Goal: Task Accomplishment & Management: Use online tool/utility

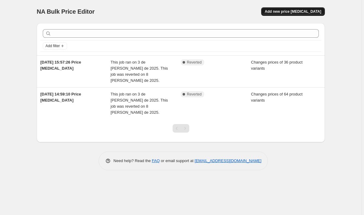
click at [287, 15] on button "Add new price [MEDICAL_DATA]" at bounding box center [294, 11] width 64 height 9
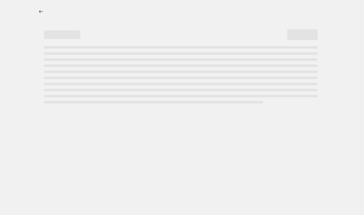
select select "percentage"
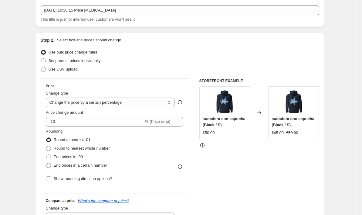
scroll to position [23, 0]
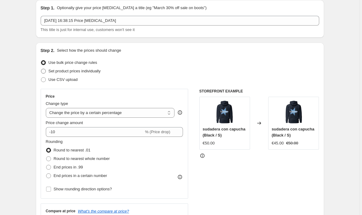
click at [48, 70] on label "Set product prices individually" at bounding box center [71, 71] width 60 height 9
click at [41, 69] on input "Set product prices individually" at bounding box center [41, 69] width 0 height 0
radio input "true"
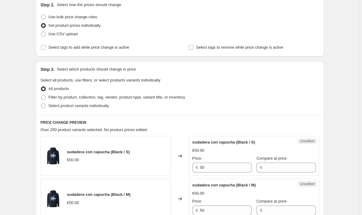
scroll to position [69, 0]
click at [44, 98] on span at bounding box center [43, 96] width 5 height 5
click at [41, 95] on input "Filter by product, collection, tag, vendor, product type, variant title, or inv…" at bounding box center [41, 94] width 0 height 0
radio input "true"
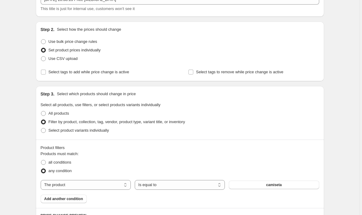
scroll to position [47, 0]
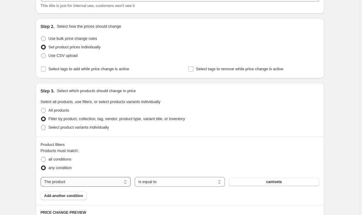
select select "collection"
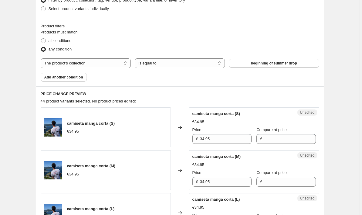
scroll to position [167, 0]
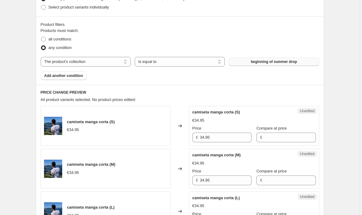
click at [256, 60] on span "beginning of summer drop" at bounding box center [274, 61] width 46 height 5
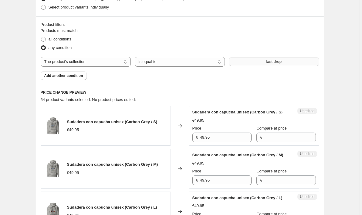
scroll to position [176, 0]
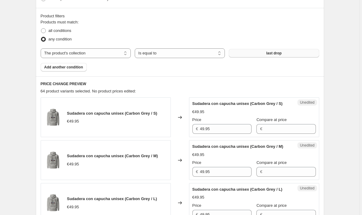
click at [204, 46] on div "Products must match: all conditions any condition The product The product's col…" at bounding box center [180, 45] width 279 height 52
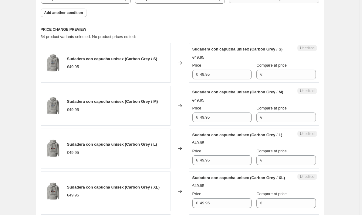
scroll to position [233, 0]
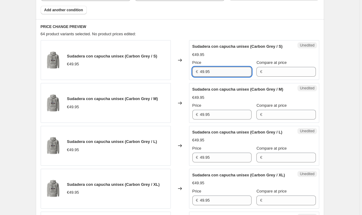
click at [214, 72] on input "49.95" at bounding box center [226, 72] width 52 height 10
type input "49.95"
click at [229, 117] on input "49.95" at bounding box center [226, 115] width 52 height 10
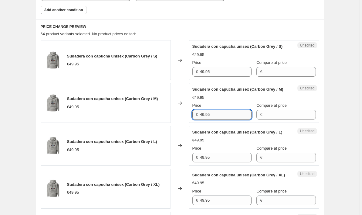
paste input "6,"
type input "49.95"
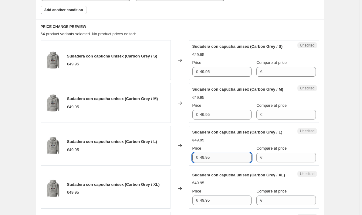
click at [222, 156] on input "49.95" at bounding box center [226, 157] width 52 height 10
paste input "6,"
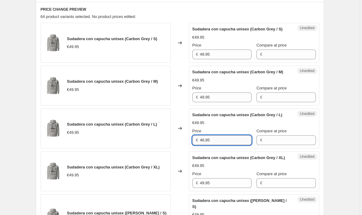
scroll to position [251, 0]
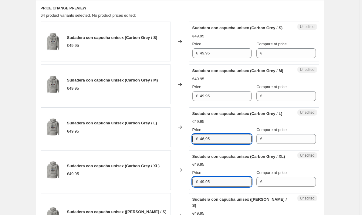
type input "49.95"
click at [212, 181] on input "49.95" at bounding box center [226, 182] width 52 height 10
paste input "6,"
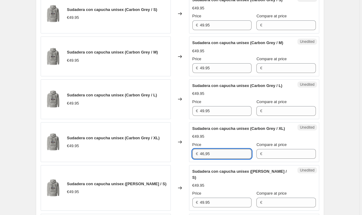
scroll to position [282, 0]
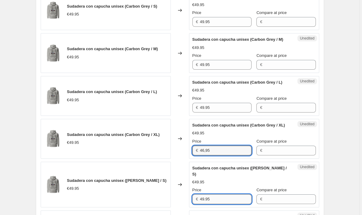
type input "49.95"
click at [213, 194] on input "49.95" at bounding box center [226, 199] width 52 height 10
paste input "6,"
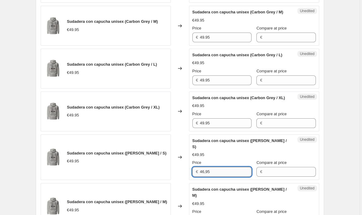
scroll to position [316, 0]
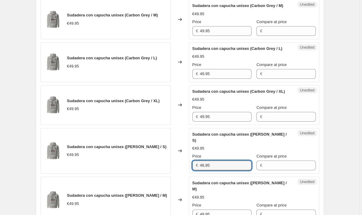
type input "49.95"
click at [213, 202] on div "Price € 49.95" at bounding box center [222, 210] width 59 height 17
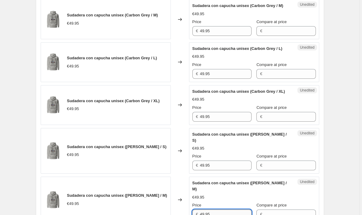
click at [214, 209] on input "49.95" at bounding box center [226, 214] width 52 height 10
paste input "6,"
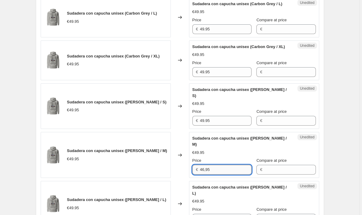
scroll to position [364, 0]
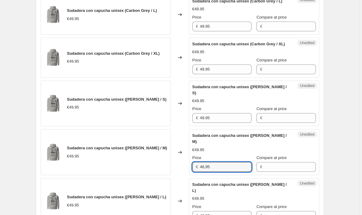
type input "49.95"
click at [216, 204] on div "Price € 49.95" at bounding box center [222, 212] width 59 height 17
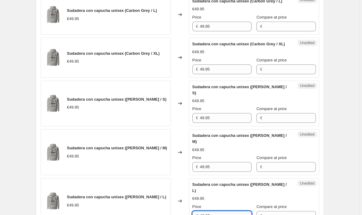
click at [216, 211] on input "49.95" at bounding box center [226, 216] width 52 height 10
paste input "6,"
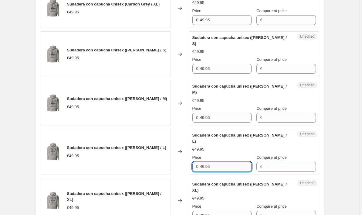
scroll to position [415, 0]
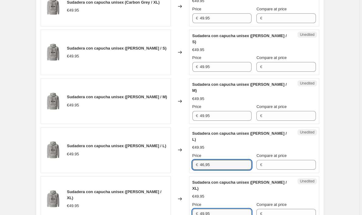
type input "49.95"
click at [218, 209] on input "49.95" at bounding box center [226, 214] width 52 height 10
paste input "6,"
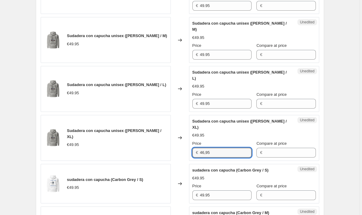
scroll to position [479, 0]
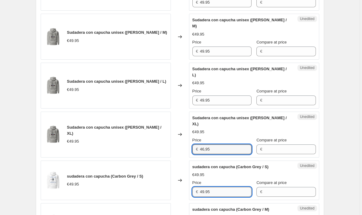
type input "49.95"
click at [224, 187] on input "49.95" at bounding box center [226, 192] width 52 height 10
paste input "6,954"
paste input "46,"
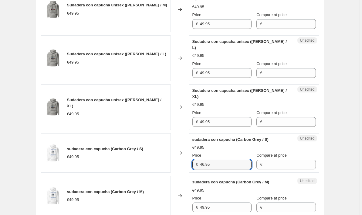
scroll to position [508, 0]
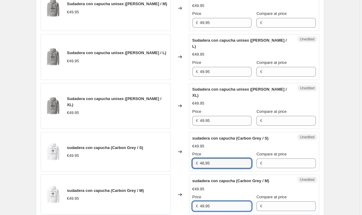
type input "49.95"
click at [223, 201] on input "49.95" at bounding box center [226, 206] width 52 height 10
paste input "6,"
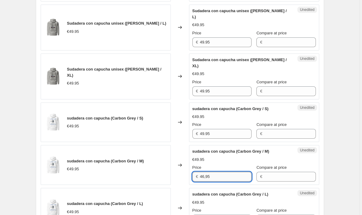
scroll to position [541, 0]
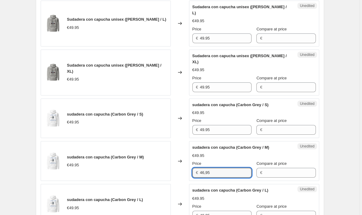
type input "49.95"
click at [219, 200] on div "Sudadera con capucha unisex (Carbon Grey / S) €49.95 Changed to Unedited Sudade…" at bounding box center [180, 170] width 279 height 877
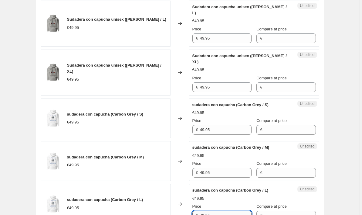
click at [220, 210] on input "49.95" at bounding box center [226, 215] width 52 height 10
paste input "6,95"
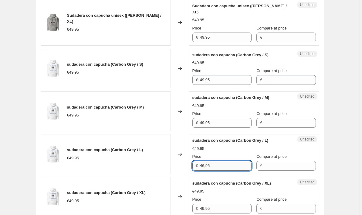
scroll to position [596, 0]
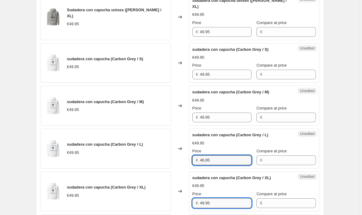
type input "49.95"
click at [222, 198] on input "49.95" at bounding box center [226, 203] width 52 height 10
paste input "6,"
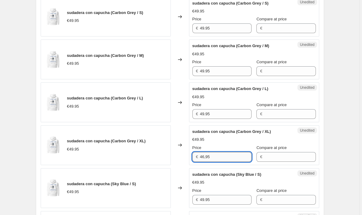
scroll to position [645, 0]
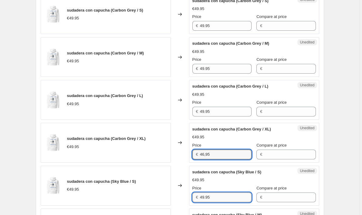
type input "49.95"
click at [222, 192] on input "49.95" at bounding box center [226, 197] width 52 height 10
paste input "6,"
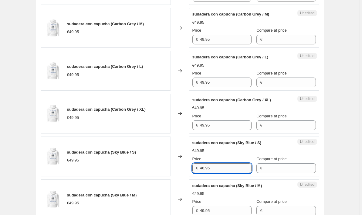
scroll to position [683, 0]
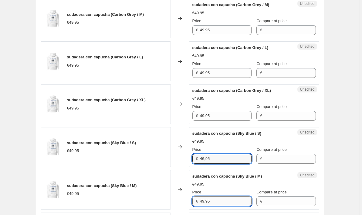
type input "49.95"
click at [220, 196] on input "49.95" at bounding box center [226, 201] width 52 height 10
paste input "6,"
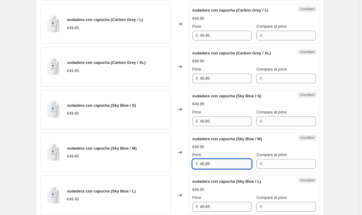
scroll to position [736, 0]
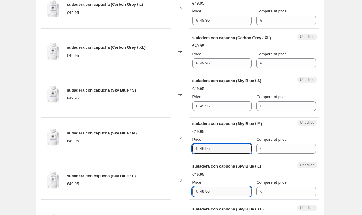
type input "49.95"
click at [220, 186] on input "49.95" at bounding box center [226, 191] width 52 height 10
paste input "6,"
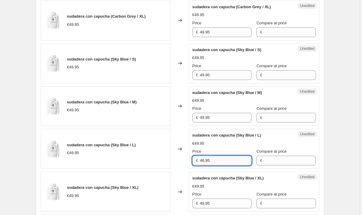
scroll to position [779, 0]
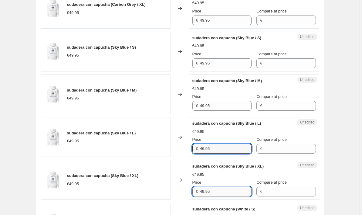
type input "49.95"
click at [221, 186] on input "49.95" at bounding box center [226, 191] width 52 height 10
paste input "6,"
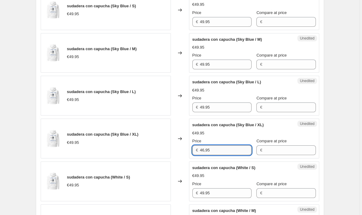
scroll to position [838, 0]
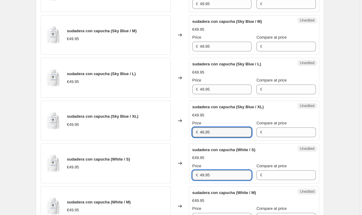
type input "49.95"
click at [221, 170] on input "49.95" at bounding box center [226, 175] width 52 height 10
paste input "6,"
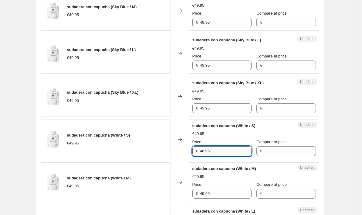
scroll to position [877, 0]
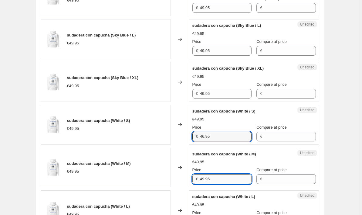
type input "49.95"
click at [221, 174] on input "49.95" at bounding box center [226, 179] width 52 height 10
paste input "6,"
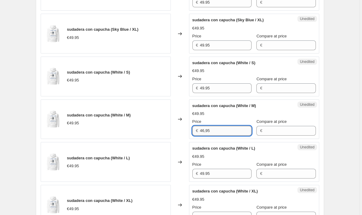
scroll to position [934, 0]
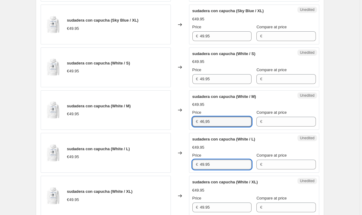
type input "49.95"
click at [226, 159] on input "49.95" at bounding box center [226, 164] width 52 height 10
paste input "6,"
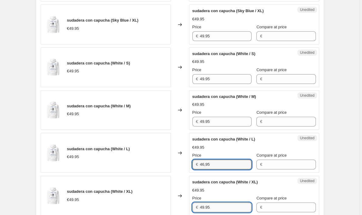
type input "49.95"
click at [222, 202] on input "49.95" at bounding box center [226, 207] width 52 height 10
paste input "6,"
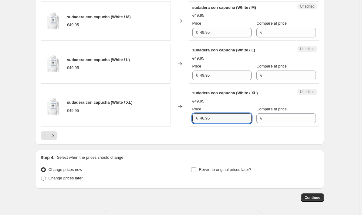
scroll to position [1023, 0]
type input "49.95"
click at [53, 133] on icon "Next" at bounding box center [53, 136] width 6 height 6
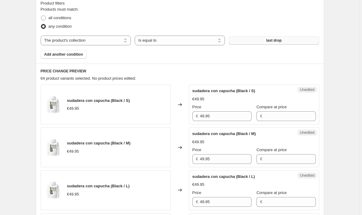
scroll to position [192, 0]
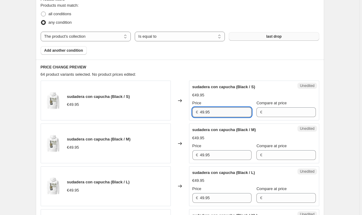
click at [221, 112] on input "49.95" at bounding box center [226, 112] width 52 height 10
paste input "6,"
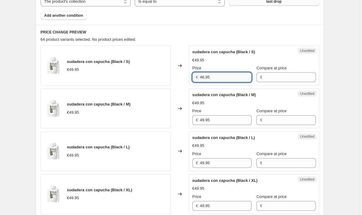
scroll to position [229, 0]
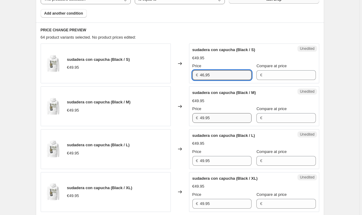
type input "49.95"
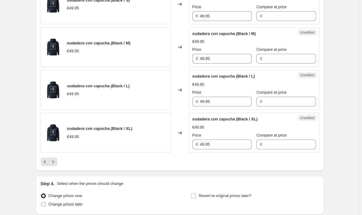
scroll to position [973, 0]
click at [55, 159] on button "Next" at bounding box center [53, 161] width 9 height 9
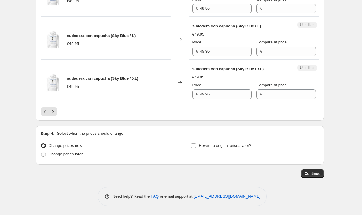
scroll to position [1022, 0]
click at [57, 112] on button "Next" at bounding box center [53, 112] width 9 height 9
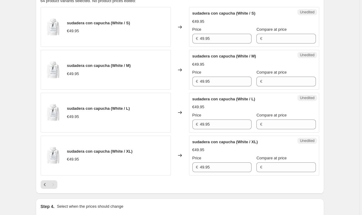
scroll to position [308, 0]
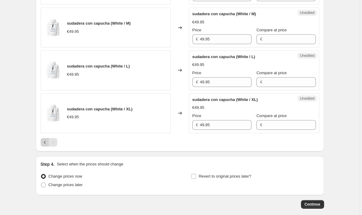
click at [46, 144] on icon "Previous" at bounding box center [45, 142] width 6 height 6
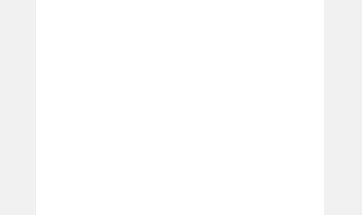
click at [46, 144] on div "Placeholder €59.05 €65.61" at bounding box center [106, 156] width 130 height 40
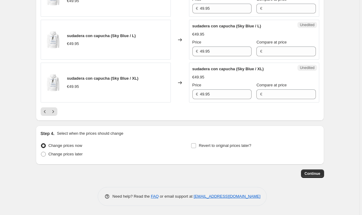
scroll to position [1022, 0]
click at [43, 113] on icon "Previous" at bounding box center [45, 112] width 6 height 6
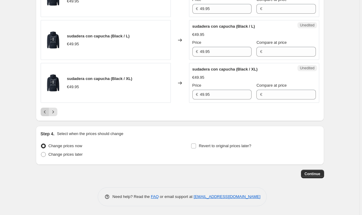
click at [45, 113] on icon "Previous" at bounding box center [45, 112] width 6 height 6
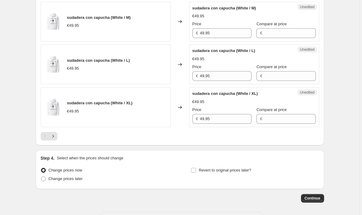
click at [43, 132] on div "Pagination" at bounding box center [45, 136] width 9 height 9
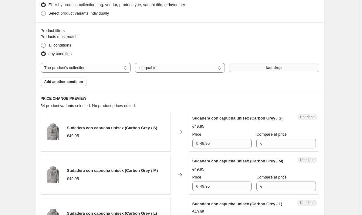
scroll to position [161, 0]
click at [221, 143] on input "49.95" at bounding box center [226, 143] width 52 height 10
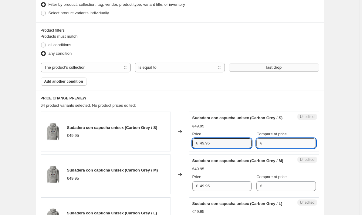
click at [278, 147] on input "Compare at price" at bounding box center [290, 143] width 52 height 10
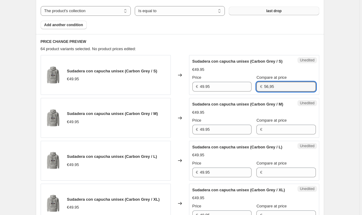
scroll to position [225, 0]
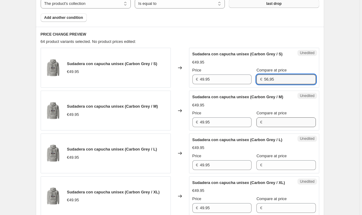
type input "56,95"
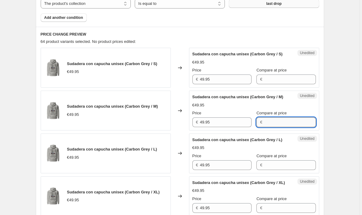
click at [277, 119] on input "Compare at price" at bounding box center [290, 122] width 52 height 10
click at [277, 77] on input "Compare at price" at bounding box center [290, 79] width 52 height 10
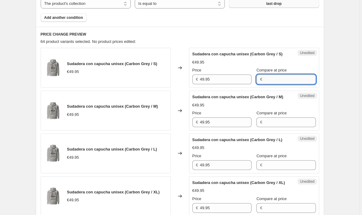
paste input "56,95"
type input "56,95"
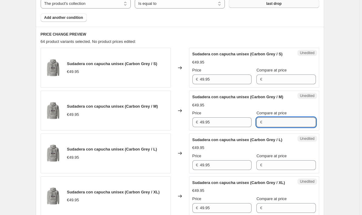
click at [280, 124] on input "Compare at price" at bounding box center [290, 122] width 52 height 10
paste input "56,95"
type input "56,95"
click at [274, 79] on input "Compare at price" at bounding box center [290, 79] width 52 height 10
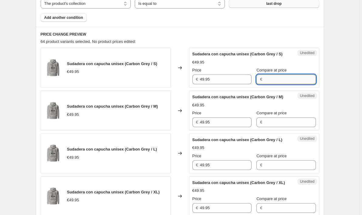
paste input "56,95"
type input "56,95"
click at [270, 120] on input "Compare at price" at bounding box center [290, 122] width 52 height 10
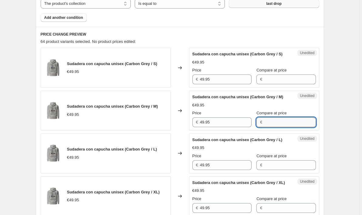
paste input "56,95"
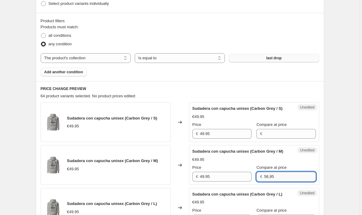
scroll to position [167, 0]
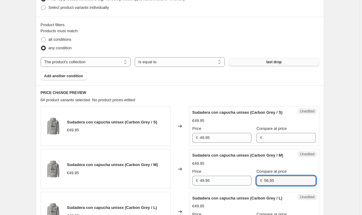
type input "56,95"
click at [280, 110] on span "Sudadera con capucha unisex (Carbon Grey / S)" at bounding box center [238, 112] width 91 height 5
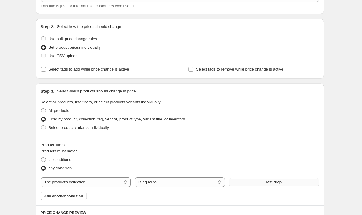
scroll to position [45, 0]
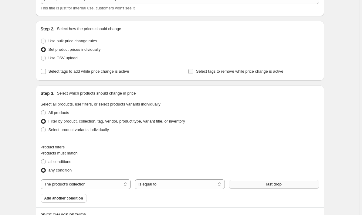
click at [195, 71] on label "Select tags to remove while price change is active" at bounding box center [235, 71] width 95 height 9
click at [193, 71] on input "Select tags to remove while price change is active" at bounding box center [191, 71] width 5 height 5
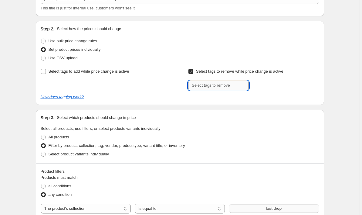
click at [200, 83] on input "text" at bounding box center [218, 85] width 61 height 10
click at [191, 72] on input "Select tags to remove while price change is active" at bounding box center [191, 71] width 5 height 5
checkbox input "false"
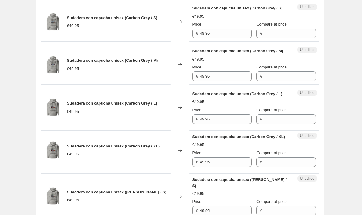
scroll to position [251, 0]
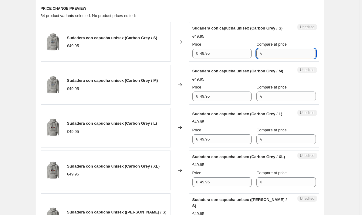
click at [286, 52] on input "Compare at price" at bounding box center [290, 54] width 52 height 10
paste input "56,95"
type input "56,95"
click at [290, 98] on input "Compare at price" at bounding box center [290, 96] width 52 height 10
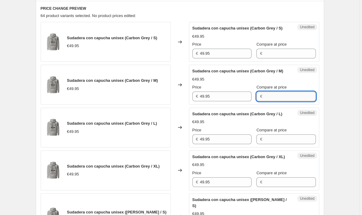
paste input "56,95"
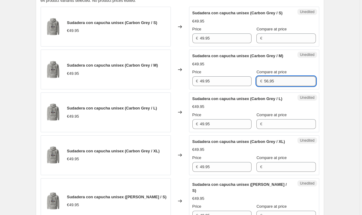
scroll to position [271, 0]
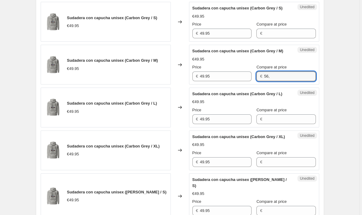
type input "56,"
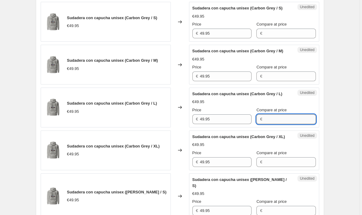
click at [282, 122] on input "Compare at price" at bounding box center [290, 119] width 52 height 10
type input "a"
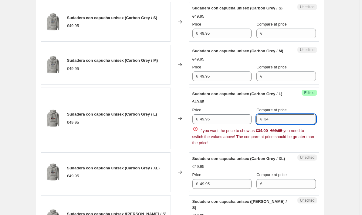
click at [286, 122] on input "34" at bounding box center [290, 119] width 52 height 10
type input "3"
click at [281, 156] on div "Sudadera con capucha unisex (Carbon Grey / XL)" at bounding box center [242, 159] width 99 height 6
click at [279, 121] on input "34" at bounding box center [290, 119] width 52 height 10
type input "3"
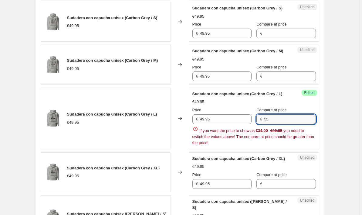
type input "55"
click at [276, 169] on div "Unedited Sudadera con capucha unisex (Carbon Grey / XL) €49.95 Price € 49.95 Co…" at bounding box center [254, 172] width 130 height 40
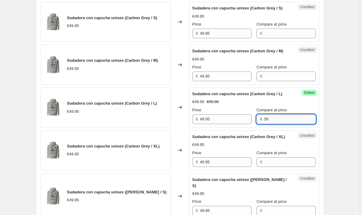
click at [280, 118] on input "55" at bounding box center [290, 119] width 52 height 10
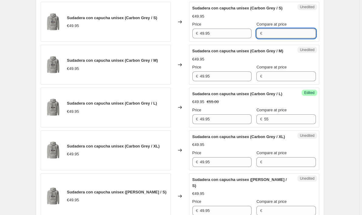
click at [289, 33] on input "Compare at price" at bounding box center [290, 34] width 52 height 10
paste input "55"
type input "55"
click at [280, 75] on input "Compare at price" at bounding box center [290, 76] width 52 height 10
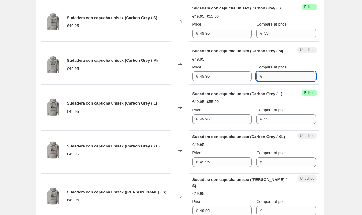
paste input "55"
type input "55"
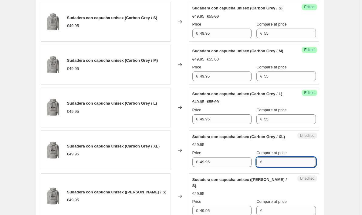
click at [284, 165] on input "Compare at price" at bounding box center [290, 162] width 52 height 10
paste input "55"
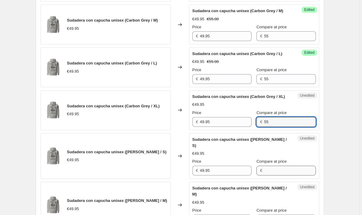
type input "55"
click at [284, 166] on input "Compare at price" at bounding box center [290, 171] width 52 height 10
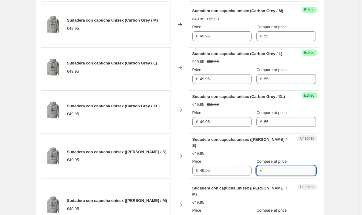
paste input "55"
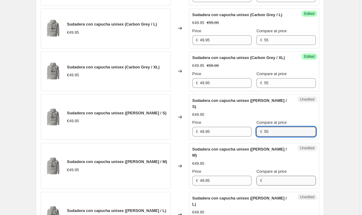
type input "55"
click at [284, 176] on input "Compare at price" at bounding box center [290, 181] width 52 height 10
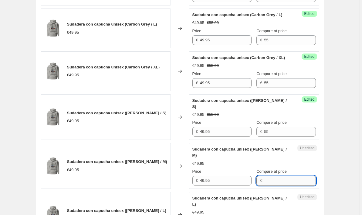
paste input "55"
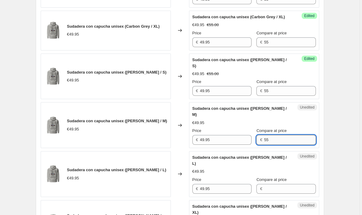
scroll to position [401, 0]
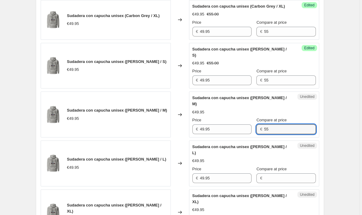
type input "55"
click at [284, 165] on div "Unedited Sudadera con capucha unisex (Blanco / L) €49.95 Price € 49.95 Compare …" at bounding box center [254, 163] width 130 height 46
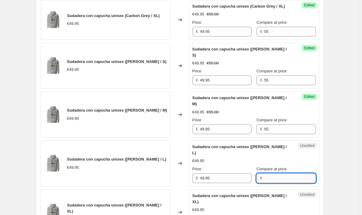
click at [284, 173] on input "Compare at price" at bounding box center [290, 178] width 52 height 10
paste input "55"
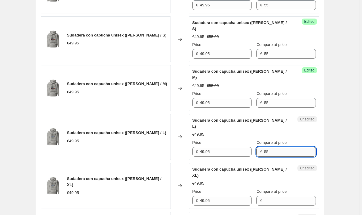
scroll to position [428, 0]
type input "55"
click at [281, 195] on input "Compare at price" at bounding box center [290, 200] width 52 height 10
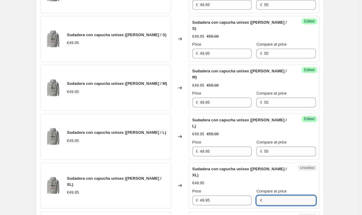
paste input "55"
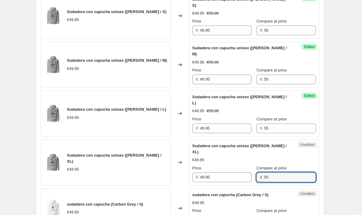
scroll to position [451, 0]
type input "55"
click at [279, 207] on label "Compare at price" at bounding box center [272, 210] width 30 height 6
click at [279, 214] on input "Compare at price" at bounding box center [290, 219] width 52 height 10
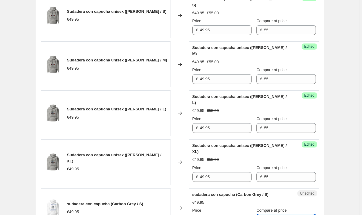
paste input "55"
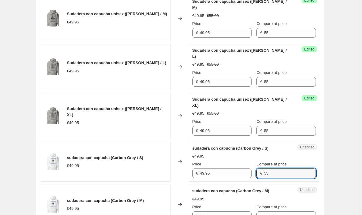
scroll to position [508, 0]
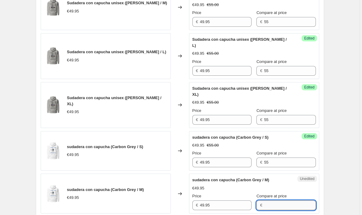
click at [281, 200] on input "Compare at price" at bounding box center [290, 205] width 52 height 10
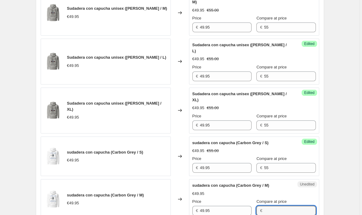
scroll to position [503, 0]
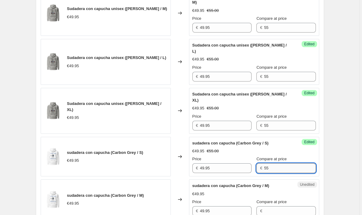
click at [274, 163] on input "55" at bounding box center [290, 168] width 52 height 10
type input "57"
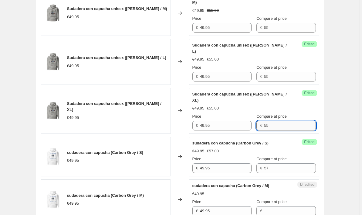
click at [282, 121] on input "55" at bounding box center [290, 126] width 52 height 10
paste input "7"
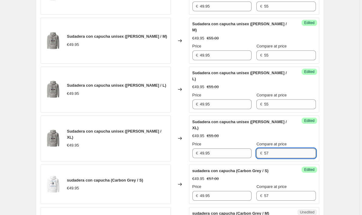
scroll to position [474, 0]
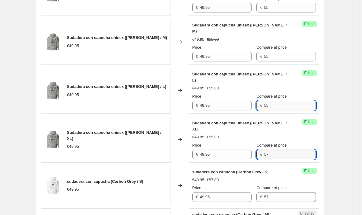
click at [282, 101] on input "55" at bounding box center [290, 106] width 52 height 10
click at [279, 149] on input "57" at bounding box center [290, 154] width 52 height 10
type input "55"
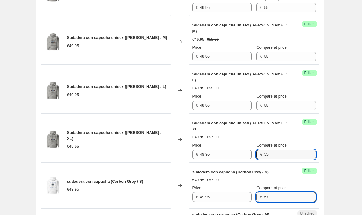
click at [278, 192] on input "57" at bounding box center [290, 197] width 52 height 10
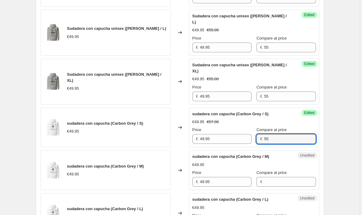
scroll to position [546, 0]
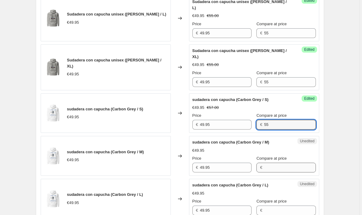
type input "55"
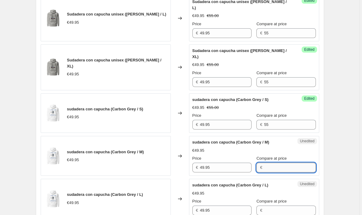
click at [278, 162] on input "Compare at price" at bounding box center [290, 167] width 52 height 10
paste input "57"
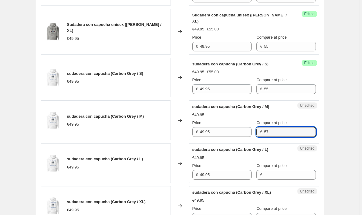
scroll to position [581, 0]
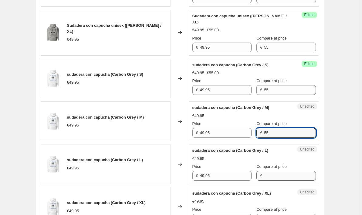
type input "55"
click at [283, 171] on input "Compare at price" at bounding box center [290, 176] width 52 height 10
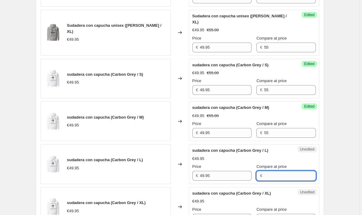
paste input "55"
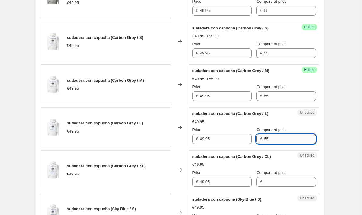
scroll to position [620, 0]
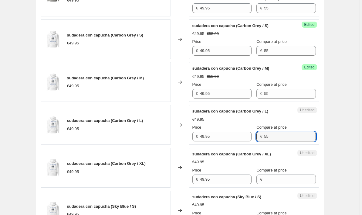
type input "55"
click at [280, 160] on div "Unedited sudadera con capucha (Carbon Grey / XL) €49.95 Price € 49.95 Compare a…" at bounding box center [254, 168] width 130 height 40
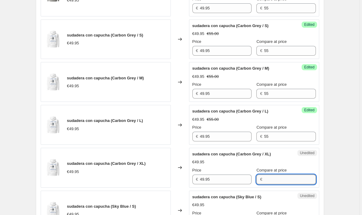
click at [280, 174] on input "Compare at price" at bounding box center [290, 179] width 52 height 10
paste input "55"
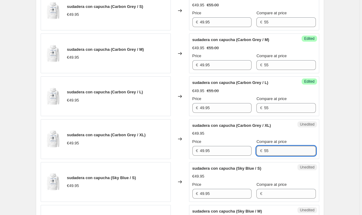
scroll to position [653, 0]
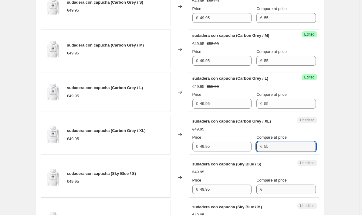
type input "55"
click at [279, 184] on input "Compare at price" at bounding box center [290, 189] width 52 height 10
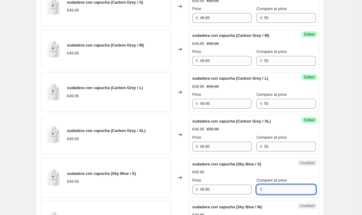
paste input "55"
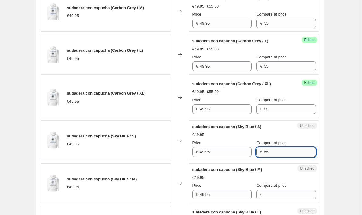
scroll to position [691, 0]
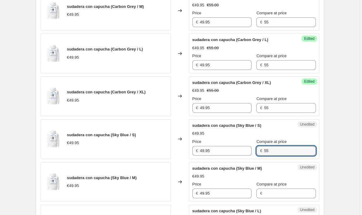
type input "55"
click at [279, 182] on span "Compare at price" at bounding box center [272, 184] width 30 height 5
click at [279, 188] on input "Compare at price" at bounding box center [290, 193] width 52 height 10
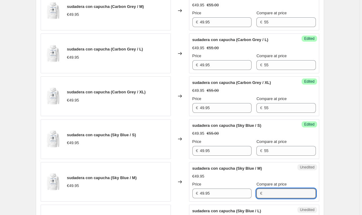
paste input "55"
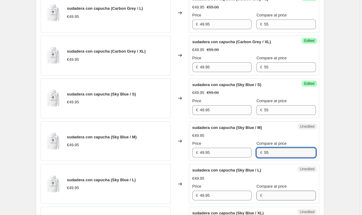
type input "55"
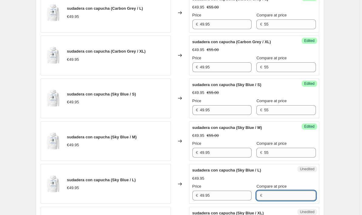
click at [281, 190] on input "Compare at price" at bounding box center [290, 195] width 52 height 10
paste input "55"
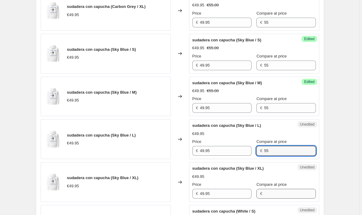
type input "55"
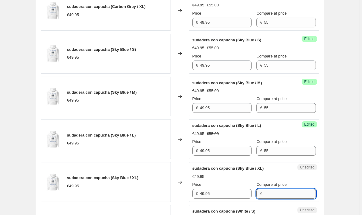
click at [281, 189] on input "Compare at price" at bounding box center [290, 194] width 52 height 10
paste input "55"
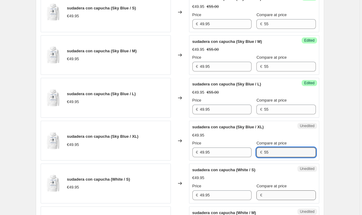
type input "55"
click at [280, 190] on input "Compare at price" at bounding box center [290, 195] width 52 height 10
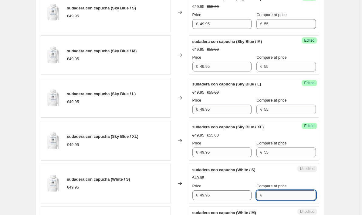
paste input "55"
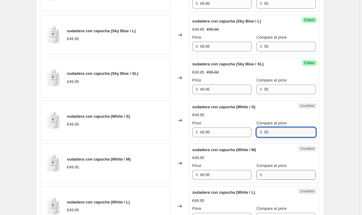
type input "55"
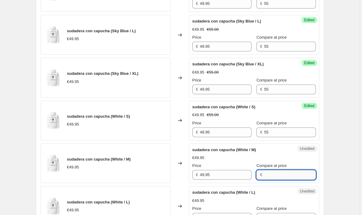
click at [286, 170] on input "Compare at price" at bounding box center [290, 175] width 52 height 10
paste input "55"
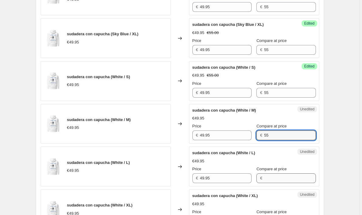
type input "55"
click at [286, 173] on input "Compare at price" at bounding box center [290, 178] width 52 height 10
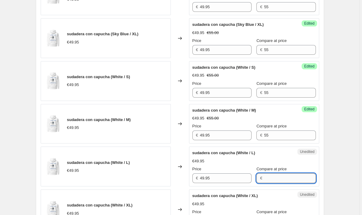
paste input "55"
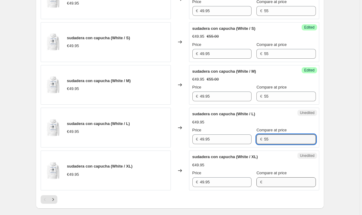
type input "55"
click at [286, 177] on input "Compare at price" at bounding box center [290, 182] width 52 height 10
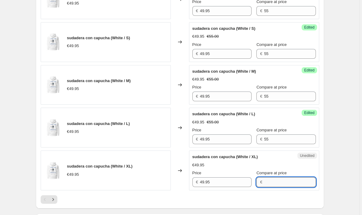
paste input "55"
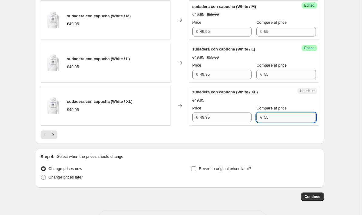
scroll to position [1023, 0]
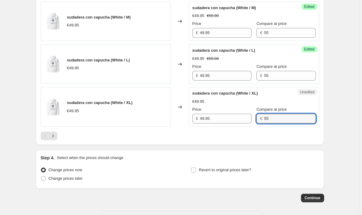
type input "55"
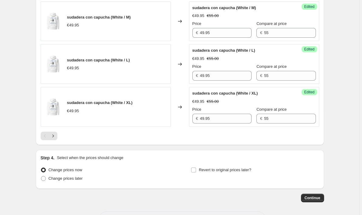
click at [289, 166] on div "Revert to original prices later?" at bounding box center [255, 175] width 128 height 18
click at [309, 193] on button "Continue" at bounding box center [312, 197] width 23 height 9
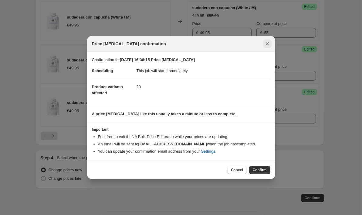
click at [267, 43] on icon "Close" at bounding box center [268, 44] width 6 height 6
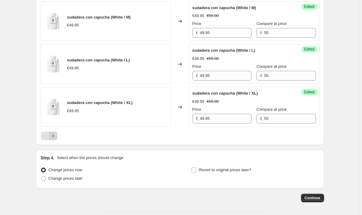
click at [54, 133] on icon "Next" at bounding box center [53, 136] width 6 height 6
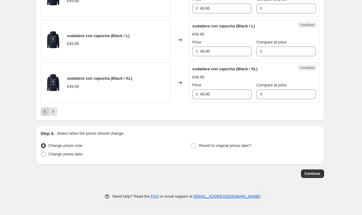
click at [42, 111] on button "Previous" at bounding box center [45, 111] width 9 height 9
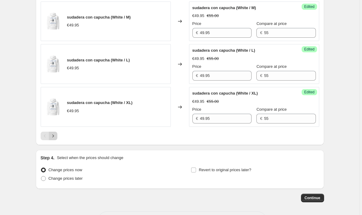
click at [51, 132] on button "Next" at bounding box center [53, 136] width 9 height 9
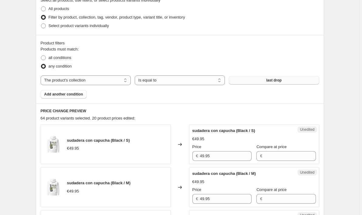
scroll to position [149, 0]
click at [282, 153] on input "Compare at price" at bounding box center [290, 156] width 52 height 10
paste input "55"
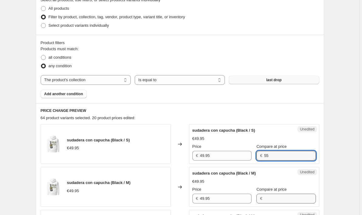
type input "55"
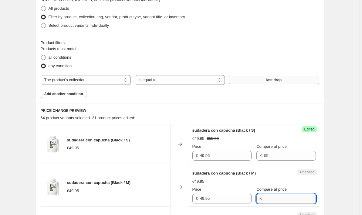
click at [281, 199] on input "Compare at price" at bounding box center [290, 198] width 52 height 10
paste input "55"
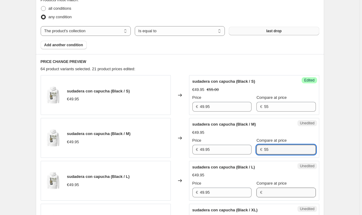
type input "55"
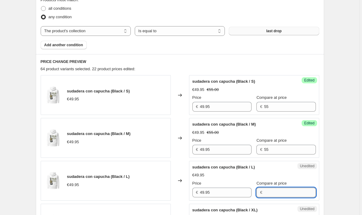
click at [282, 194] on input "Compare at price" at bounding box center [290, 192] width 52 height 10
paste input "55"
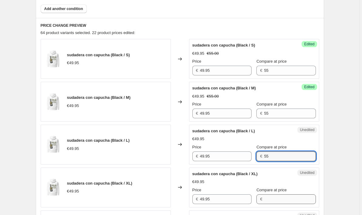
type input "55"
click at [282, 194] on input "Compare at price" at bounding box center [290, 199] width 52 height 10
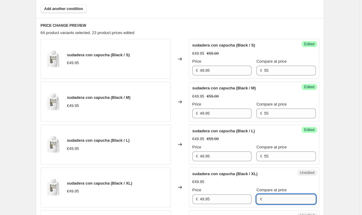
paste input "55"
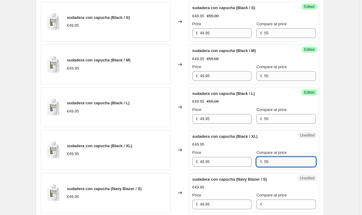
scroll to position [305, 0]
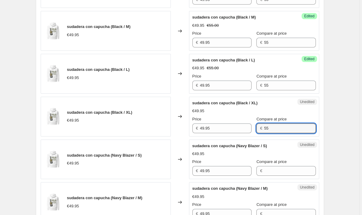
type input "55"
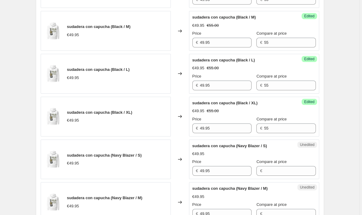
click at [282, 194] on div "€49.95" at bounding box center [255, 196] width 124 height 6
click at [281, 174] on input "Compare at price" at bounding box center [290, 171] width 52 height 10
paste input "55"
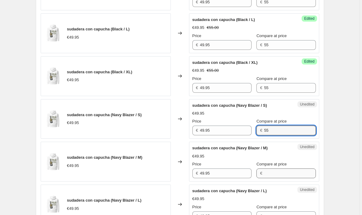
type input "55"
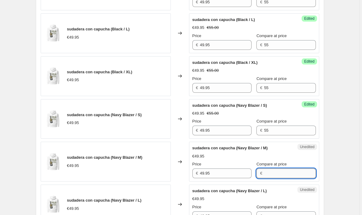
click at [281, 174] on input "Compare at price" at bounding box center [290, 173] width 52 height 10
paste input "55"
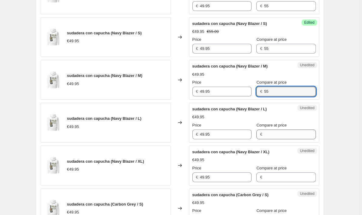
type input "55"
click at [283, 133] on input "Compare at price" at bounding box center [290, 134] width 52 height 10
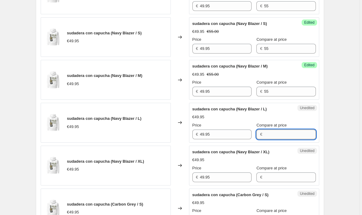
paste input "55"
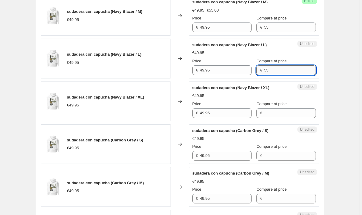
scroll to position [499, 0]
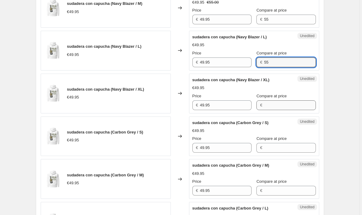
type input "55"
click at [283, 102] on input "Compare at price" at bounding box center [290, 105] width 52 height 10
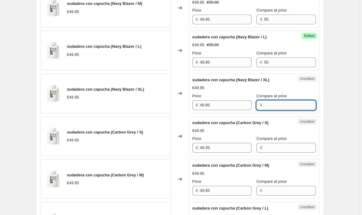
paste input "55"
type input "55"
click at [280, 145] on input "Compare at price" at bounding box center [290, 148] width 52 height 10
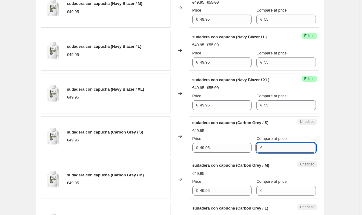
paste input "55"
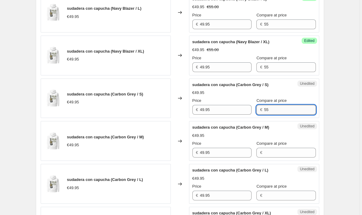
scroll to position [538, 0]
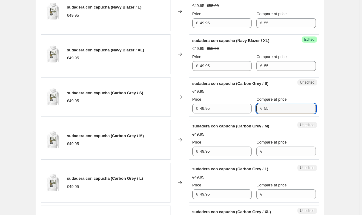
type input "55"
click at [280, 145] on div "Compare at price €" at bounding box center [286, 147] width 59 height 17
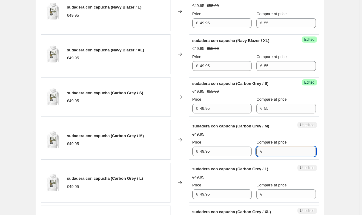
click at [280, 152] on input "Compare at price" at bounding box center [290, 151] width 52 height 10
paste input "55"
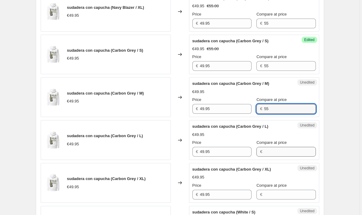
type input "55"
click at [280, 152] on input "Compare at price" at bounding box center [290, 152] width 52 height 10
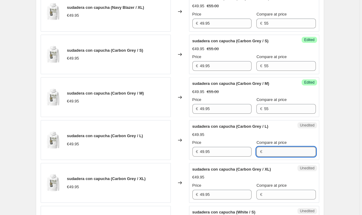
paste input "55"
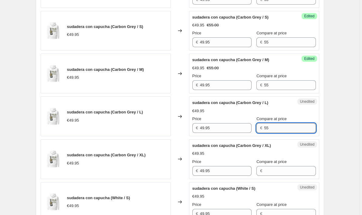
scroll to position [661, 0]
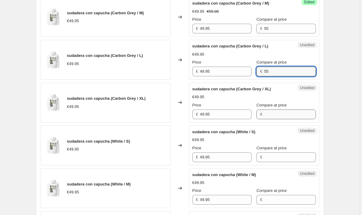
type input "55"
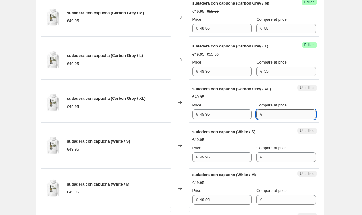
click at [282, 112] on input "Compare at price" at bounding box center [290, 114] width 52 height 10
paste input "55"
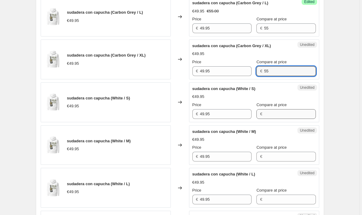
type input "55"
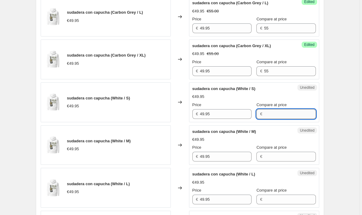
paste input "55"
click at [281, 117] on input "55" at bounding box center [290, 114] width 52 height 10
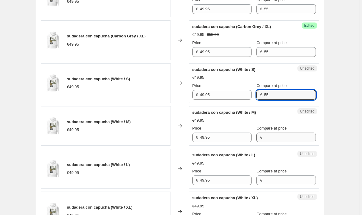
type input "55"
click at [276, 134] on input "Compare at price" at bounding box center [290, 137] width 52 height 10
paste input "55"
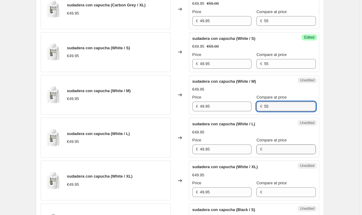
type input "55"
click at [275, 151] on input "Compare at price" at bounding box center [290, 149] width 52 height 10
paste input "55"
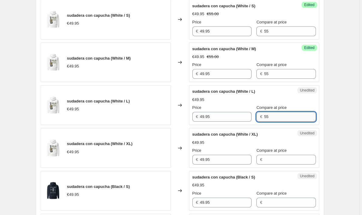
scroll to position [788, 0]
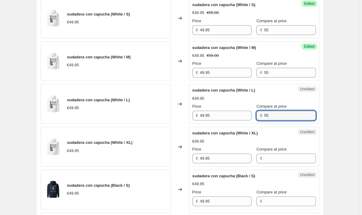
type input "55"
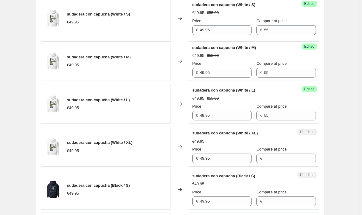
click at [275, 151] on span "Compare at price" at bounding box center [272, 149] width 30 height 5
click at [275, 153] on input "Compare at price" at bounding box center [290, 158] width 52 height 10
paste input "55"
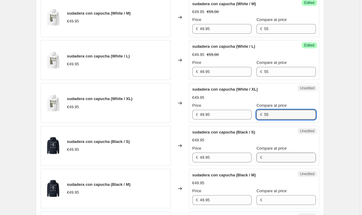
type input "55"
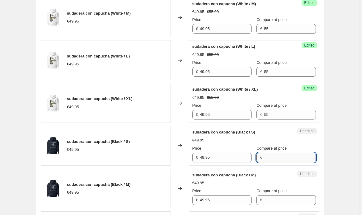
click at [275, 155] on input "Compare at price" at bounding box center [290, 157] width 52 height 10
paste input "55"
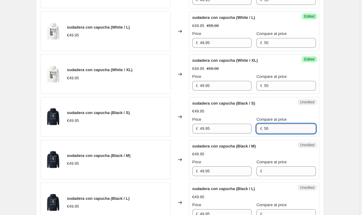
scroll to position [889, 0]
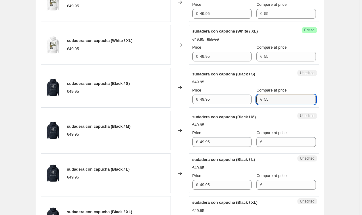
type input "55"
click at [275, 155] on div "Unedited sudadera con capucha (Black / L) €49.95 Price € 49.95 Compare at price…" at bounding box center [254, 173] width 130 height 40
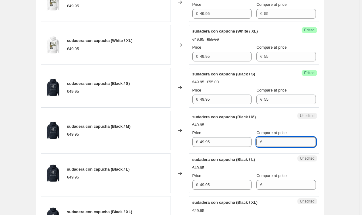
click at [274, 142] on input "Compare at price" at bounding box center [290, 142] width 52 height 10
paste input "55"
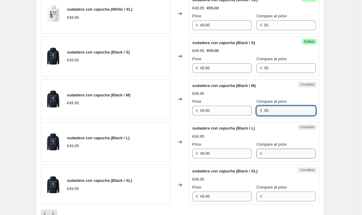
type input "55"
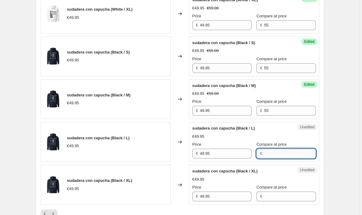
click at [273, 152] on input "Compare at price" at bounding box center [290, 154] width 52 height 10
paste input "55"
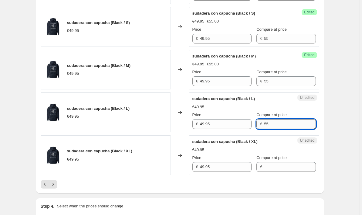
scroll to position [972, 0]
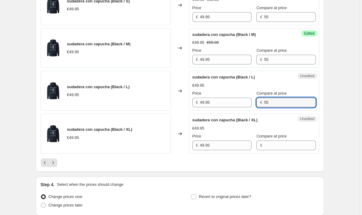
type input "55"
click at [273, 153] on div "Unedited sudadera con capucha (Black / XL) €49.95 Price € 49.95 Compare at pric…" at bounding box center [254, 134] width 130 height 40
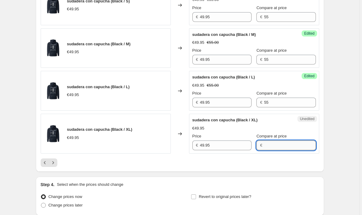
click at [274, 141] on input "Compare at price" at bounding box center [290, 145] width 52 height 10
paste
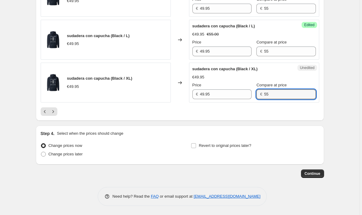
type input "55"
click at [286, 108] on div at bounding box center [180, 111] width 279 height 9
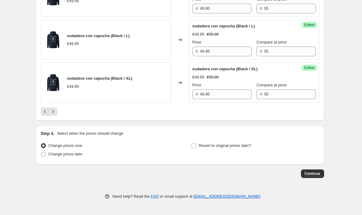
scroll to position [1023, 0]
click at [57, 112] on button "Next" at bounding box center [53, 111] width 9 height 9
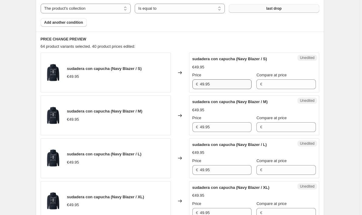
scroll to position [207, 0]
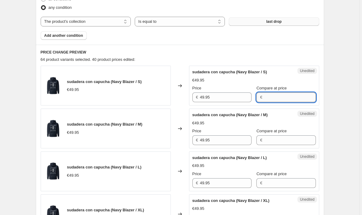
click at [294, 96] on input "Compare at price" at bounding box center [290, 97] width 52 height 10
type input "55"
click at [282, 139] on input "Compare at price" at bounding box center [290, 140] width 52 height 10
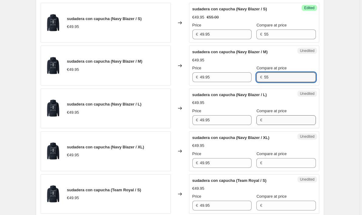
type input "55"
click at [286, 117] on input "Compare at price" at bounding box center [290, 120] width 52 height 10
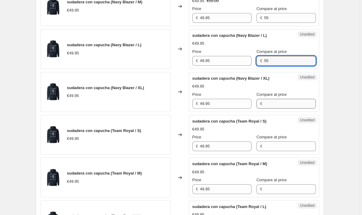
type input "55"
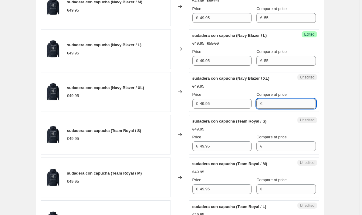
click at [290, 106] on input "Compare at price" at bounding box center [290, 104] width 52 height 10
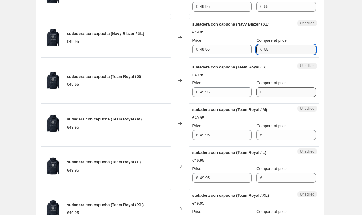
type input "55"
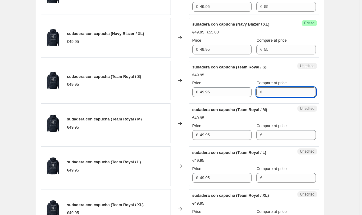
click at [289, 92] on input "Compare at price" at bounding box center [290, 92] width 52 height 10
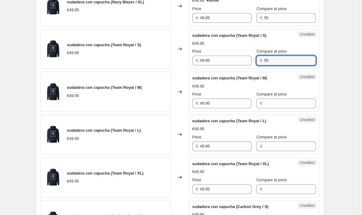
scroll to position [419, 0]
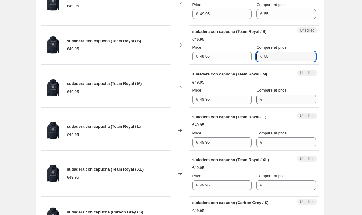
type input "55"
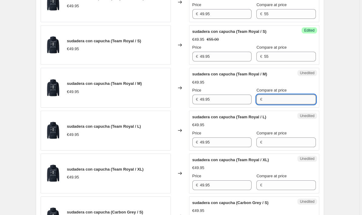
click at [287, 102] on input "Compare at price" at bounding box center [290, 99] width 52 height 10
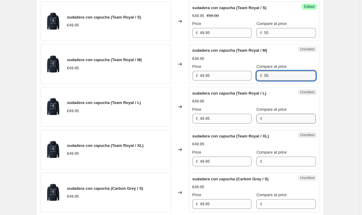
type input "55"
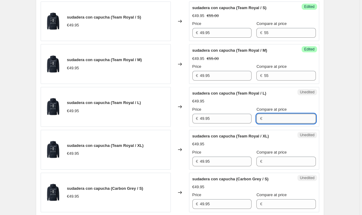
click at [283, 119] on input "Compare at price" at bounding box center [290, 119] width 52 height 10
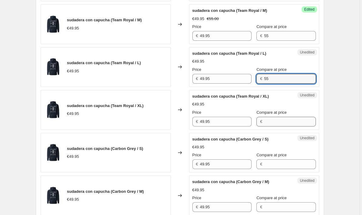
type input "55"
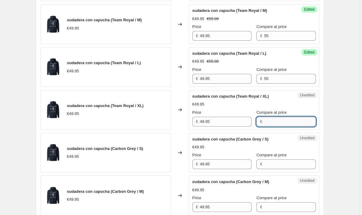
click at [282, 122] on input "Compare at price" at bounding box center [290, 122] width 52 height 10
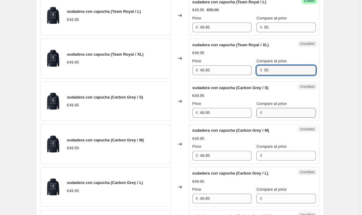
type input "55"
click at [284, 111] on input "Compare at price" at bounding box center [290, 113] width 52 height 10
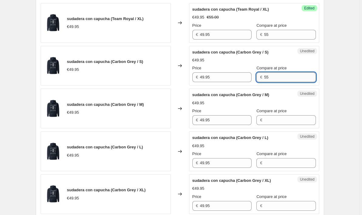
scroll to position [578, 0]
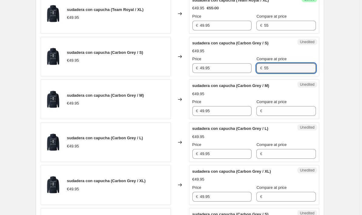
type input "55"
click at [282, 118] on div "Unedited sudadera con capucha (Carbon Grey / M) €49.95 Price € 49.95 Compare at…" at bounding box center [254, 99] width 130 height 40
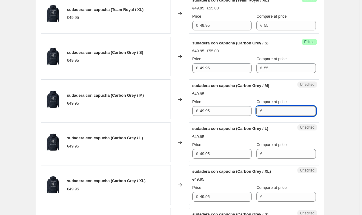
click at [285, 108] on input "Compare at price" at bounding box center [290, 111] width 52 height 10
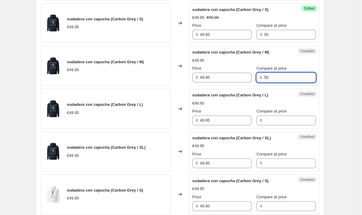
scroll to position [621, 0]
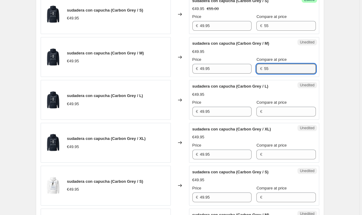
type input "55"
click at [282, 117] on div "Unedited sudadera con capucha (Carbon Grey / L) €49.95 Price € 49.95 Compare at…" at bounding box center [254, 100] width 130 height 40
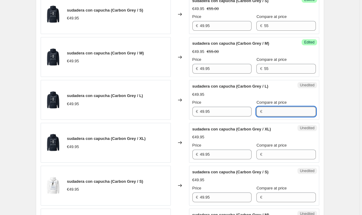
click at [284, 110] on input "Compare at price" at bounding box center [290, 112] width 52 height 10
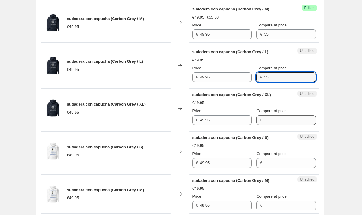
type input "55"
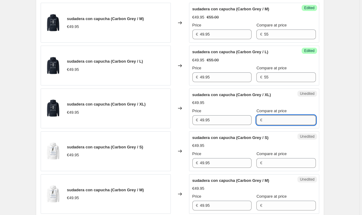
click at [283, 116] on input "Compare at price" at bounding box center [290, 120] width 52 height 10
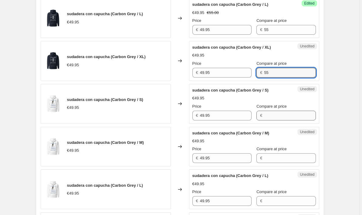
type input "55"
click at [283, 116] on input "Compare at price" at bounding box center [290, 116] width 52 height 10
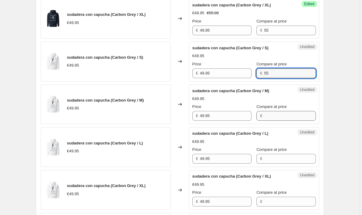
type input "55"
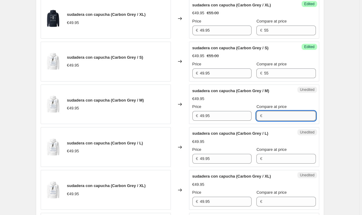
click at [283, 116] on input "Compare at price" at bounding box center [290, 116] width 52 height 10
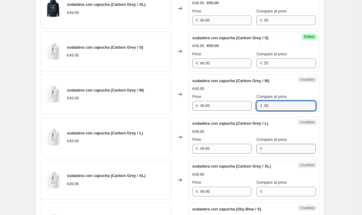
type input "55"
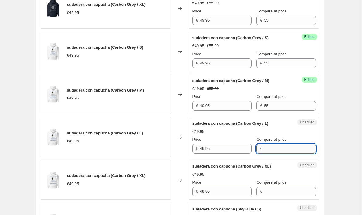
click at [280, 144] on input "Compare at price" at bounding box center [290, 149] width 52 height 10
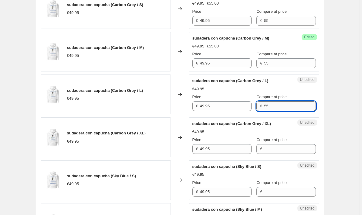
scroll to position [814, 0]
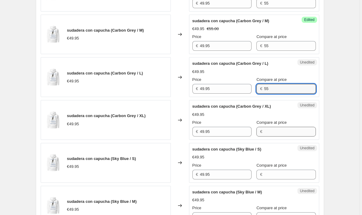
type input "55"
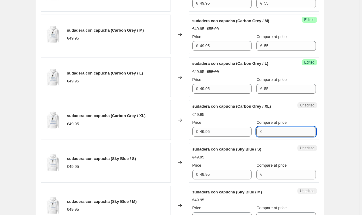
click at [283, 127] on input "Compare at price" at bounding box center [290, 132] width 52 height 10
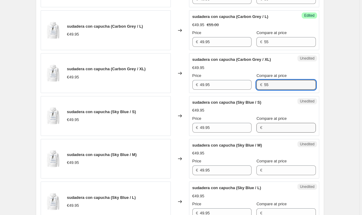
type input "55"
click at [283, 126] on input "Compare at price" at bounding box center [290, 128] width 52 height 10
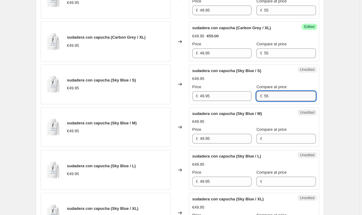
scroll to position [900, 0]
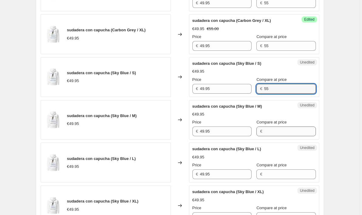
type input "55"
click at [280, 130] on input "Compare at price" at bounding box center [290, 131] width 52 height 10
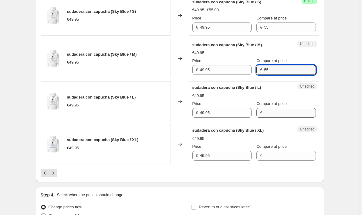
type input "55"
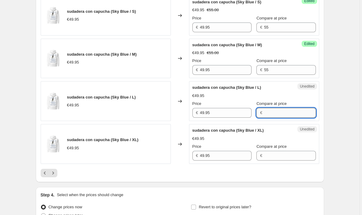
click at [282, 111] on input "Compare at price" at bounding box center [290, 113] width 52 height 10
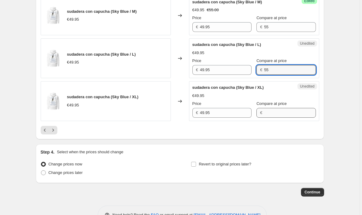
type input "55"
click at [281, 116] on input "Compare at price" at bounding box center [290, 113] width 52 height 10
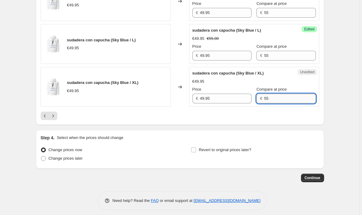
scroll to position [1023, 0]
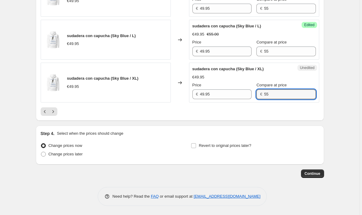
type input "55"
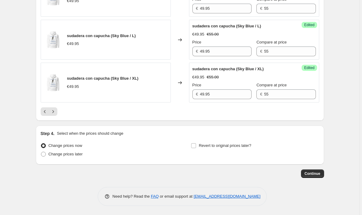
click at [54, 108] on button "Next" at bounding box center [53, 111] width 9 height 9
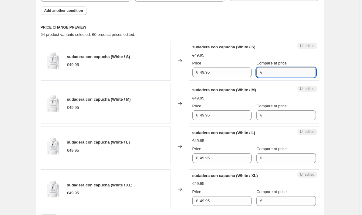
click at [275, 70] on input "Compare at price" at bounding box center [290, 72] width 52 height 10
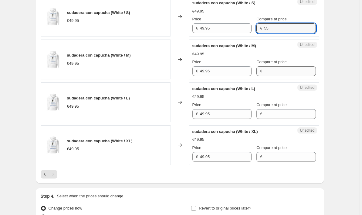
type input "55"
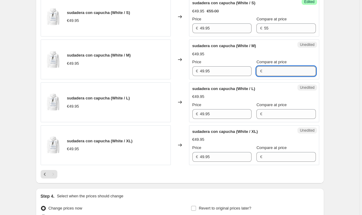
click at [275, 70] on input "Compare at price" at bounding box center [290, 71] width 52 height 10
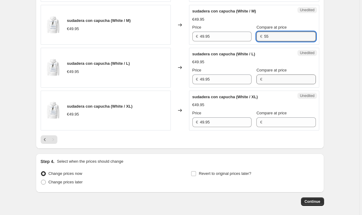
type input "55"
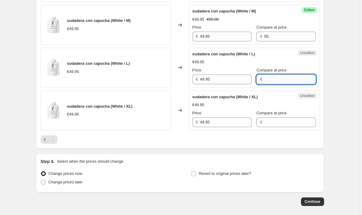
click at [275, 76] on input "Compare at price" at bounding box center [290, 79] width 52 height 10
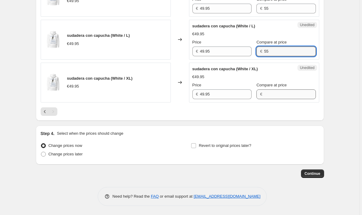
scroll to position [339, 0]
type input "55"
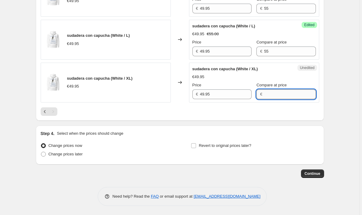
click at [274, 92] on input "Compare at price" at bounding box center [290, 94] width 52 height 10
type input "55"
click at [232, 139] on div "Step 4. Select when the prices should change Change prices now Change prices la…" at bounding box center [180, 144] width 279 height 29
click at [47, 112] on icon "Previous" at bounding box center [45, 111] width 6 height 6
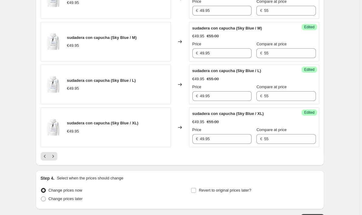
scroll to position [982, 0]
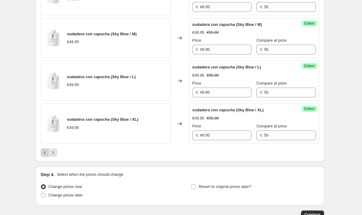
click at [46, 153] on icon "Previous" at bounding box center [45, 152] width 2 height 3
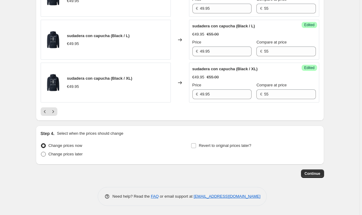
scroll to position [1022, 0]
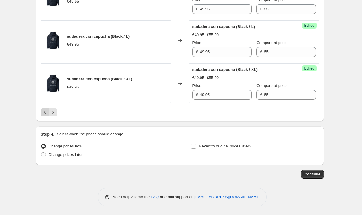
click at [46, 111] on icon "Previous" at bounding box center [45, 112] width 2 height 3
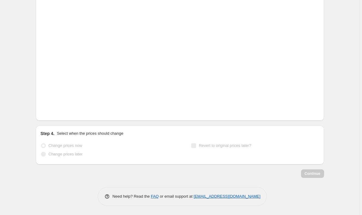
scroll to position [1023, 0]
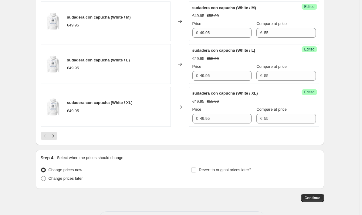
click at [46, 132] on div "Pagination" at bounding box center [45, 136] width 9 height 9
click at [316, 195] on span "Continue" at bounding box center [313, 197] width 16 height 5
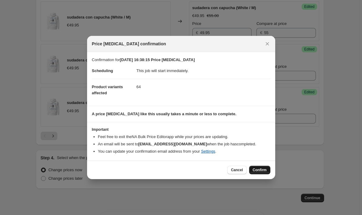
click at [262, 170] on span "Confirm" at bounding box center [260, 169] width 14 height 5
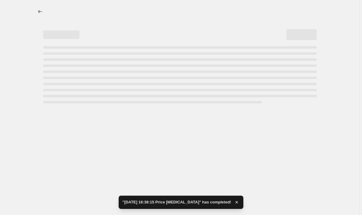
select select "collection"
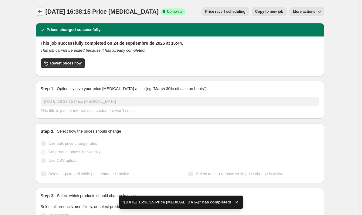
click at [43, 12] on icon "Price change jobs" at bounding box center [40, 12] width 6 height 6
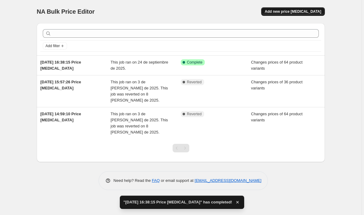
click at [313, 9] on button "Add new price change job" at bounding box center [294, 11] width 64 height 9
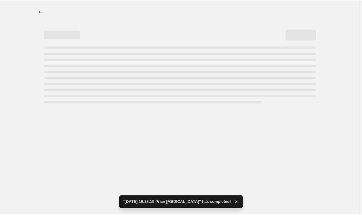
select select "percentage"
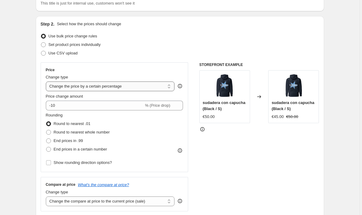
scroll to position [48, 0]
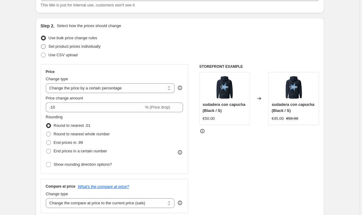
click at [46, 47] on span at bounding box center [43, 46] width 5 height 5
click at [41, 44] on input "Set product prices individually" at bounding box center [41, 44] width 0 height 0
radio input "true"
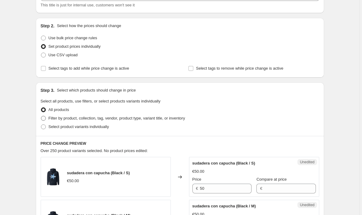
click at [44, 118] on span at bounding box center [43, 118] width 5 height 5
click at [41, 116] on input "Filter by product, collection, tag, vendor, product type, variant title, or inv…" at bounding box center [41, 116] width 0 height 0
radio input "true"
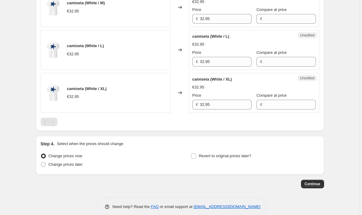
scroll to position [494, 0]
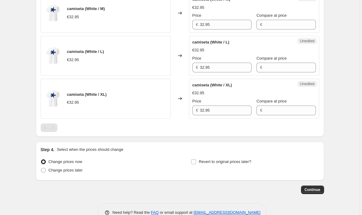
click at [55, 130] on div "Pagination" at bounding box center [53, 127] width 9 height 9
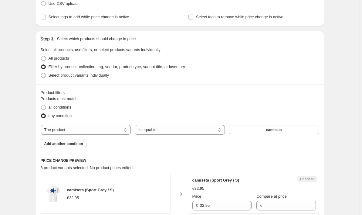
scroll to position [100, 0]
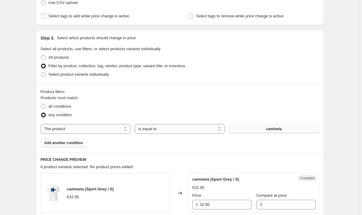
click at [239, 126] on button "camiseta" at bounding box center [274, 129] width 90 height 9
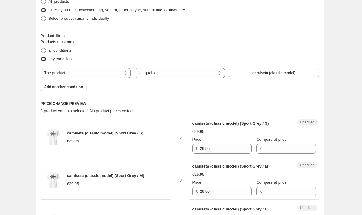
scroll to position [157, 0]
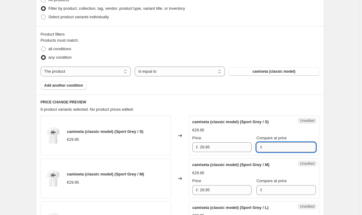
click at [271, 148] on input "Compare at price" at bounding box center [290, 147] width 52 height 10
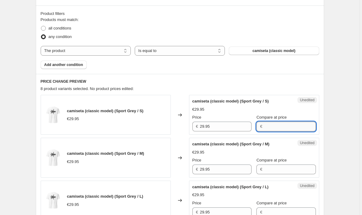
scroll to position [183, 0]
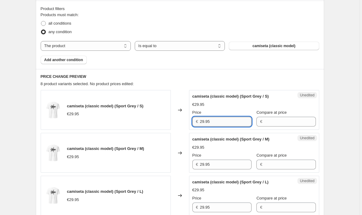
click at [205, 121] on input "29.95" at bounding box center [226, 122] width 52 height 10
type input "2"
click at [286, 124] on input "Compare at price" at bounding box center [290, 122] width 52 height 10
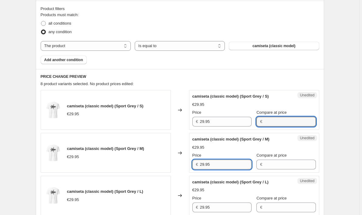
click at [222, 161] on input "29.95" at bounding box center [226, 164] width 52 height 10
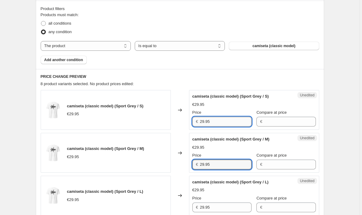
click at [217, 126] on input "29.95" at bounding box center [226, 122] width 52 height 10
type input "2"
type input "4"
type input "33"
click at [225, 128] on div "Unedited camiseta (classic model) (Sport Grey / S) €29.95 Price € 33 Compare at…" at bounding box center [254, 110] width 130 height 40
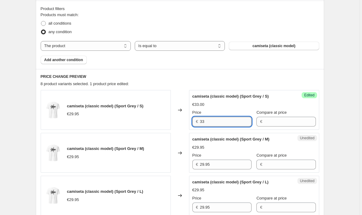
click at [214, 122] on input "33" at bounding box center [226, 122] width 52 height 10
click at [213, 156] on div "Price" at bounding box center [222, 155] width 59 height 6
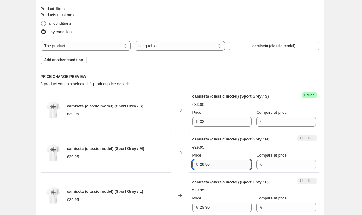
click at [213, 166] on input "29.95" at bounding box center [226, 164] width 52 height 10
paste input "33"
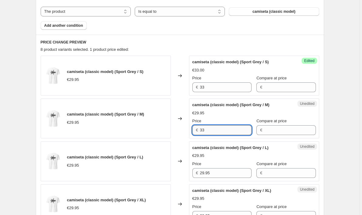
scroll to position [218, 0]
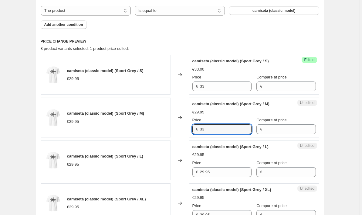
type input "33"
click at [213, 166] on div "Price" at bounding box center [222, 163] width 59 height 6
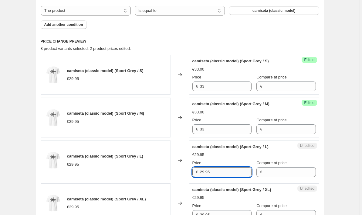
click at [214, 170] on input "29.95" at bounding box center [226, 172] width 52 height 10
paste input "33"
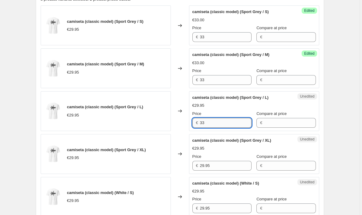
scroll to position [276, 0]
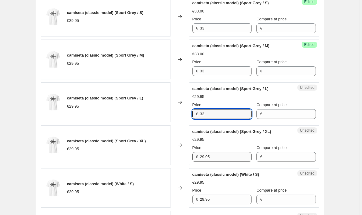
type input "33"
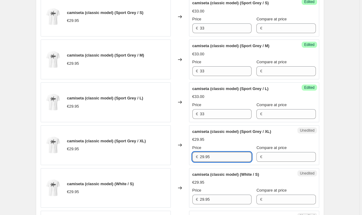
click at [219, 153] on input "29.95" at bounding box center [226, 157] width 52 height 10
paste input "33"
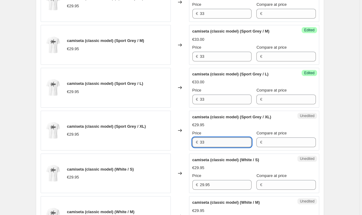
scroll to position [298, 0]
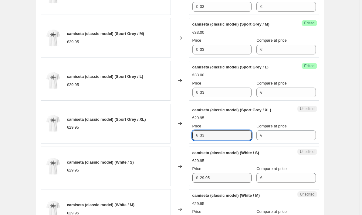
type input "33"
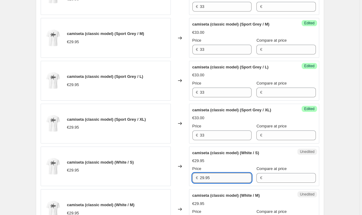
click at [219, 179] on input "29.95" at bounding box center [226, 178] width 52 height 10
paste input "33"
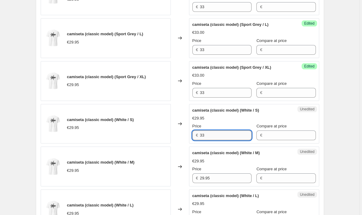
scroll to position [360, 0]
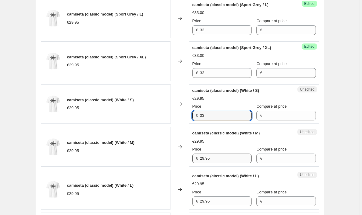
type input "33"
click at [223, 157] on input "29.95" at bounding box center [226, 158] width 52 height 10
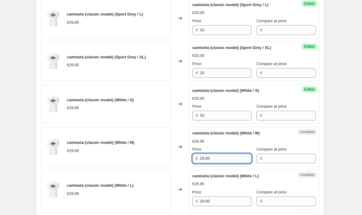
paste input "33"
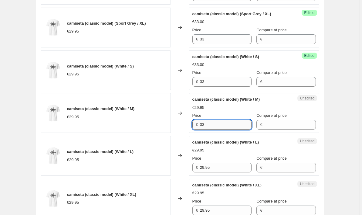
scroll to position [398, 0]
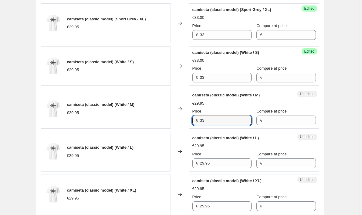
type input "33"
click at [223, 157] on div "Price" at bounding box center [222, 154] width 59 height 6
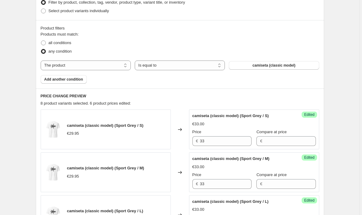
scroll to position [164, 0]
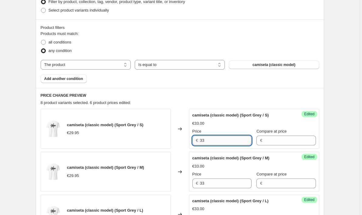
click at [213, 142] on input "33" at bounding box center [226, 140] width 52 height 10
type input "3"
click at [232, 128] on div "Price" at bounding box center [222, 131] width 59 height 6
click at [215, 145] on input "28" at bounding box center [226, 140] width 52 height 10
click at [215, 142] on input "28" at bounding box center [226, 140] width 52 height 10
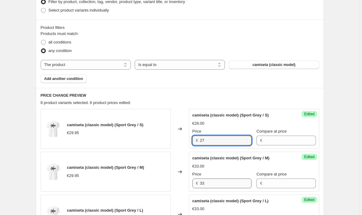
type input "27"
click at [213, 183] on input "33" at bounding box center [226, 183] width 52 height 10
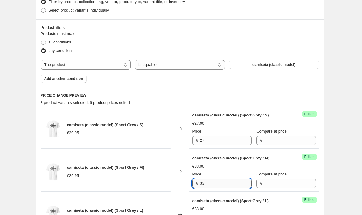
paste input "27"
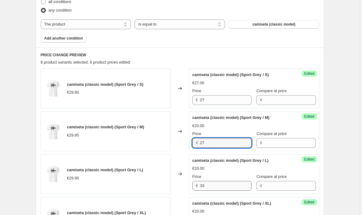
type input "27"
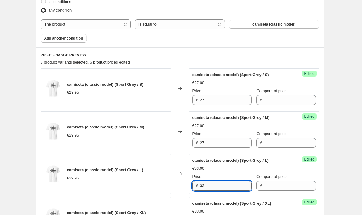
click at [213, 183] on input "33" at bounding box center [226, 186] width 52 height 10
paste input "27"
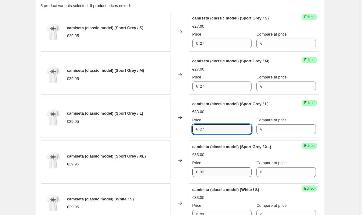
type input "27"
click at [220, 171] on input "33" at bounding box center [226, 172] width 52 height 10
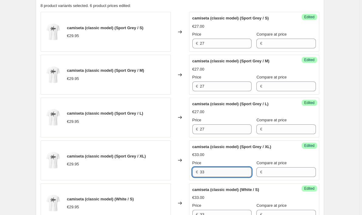
paste input "27"
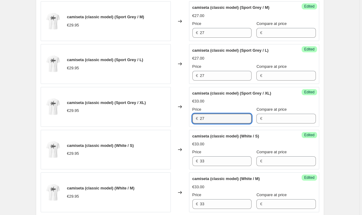
scroll to position [316, 0]
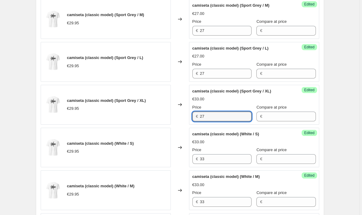
type input "27"
click at [220, 171] on div "Success Edited camiseta (classic model) (White / M) €33.00 Price € 33 Compare a…" at bounding box center [254, 190] width 130 height 40
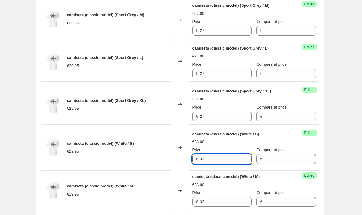
click at [220, 161] on input "33" at bounding box center [226, 159] width 52 height 10
paste input "27"
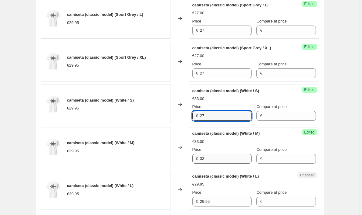
type input "27"
click at [220, 161] on input "33" at bounding box center [226, 159] width 52 height 10
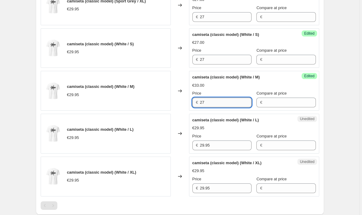
scroll to position [420, 0]
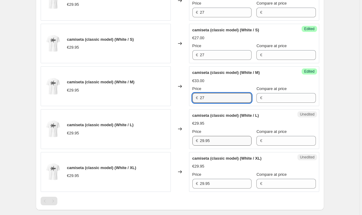
type input "27"
click at [224, 140] on input "29.95" at bounding box center [226, 141] width 52 height 10
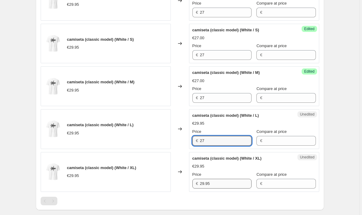
type input "27"
click at [221, 182] on input "29.95" at bounding box center [226, 184] width 52 height 10
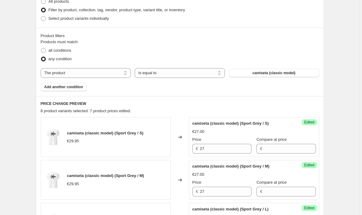
scroll to position [145, 0]
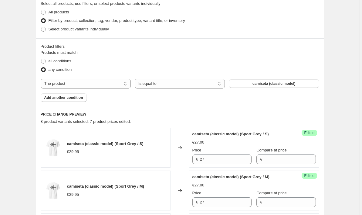
type input "27"
click at [246, 113] on h6 "PRICE CHANGE PREVIEW" at bounding box center [180, 114] width 279 height 5
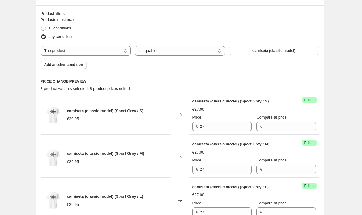
scroll to position [179, 0]
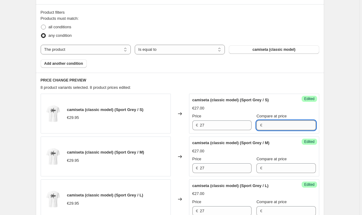
click at [273, 129] on input "Compare at price" at bounding box center [290, 125] width 52 height 10
type input "34"
click at [284, 164] on input "Compare at price" at bounding box center [290, 168] width 52 height 10
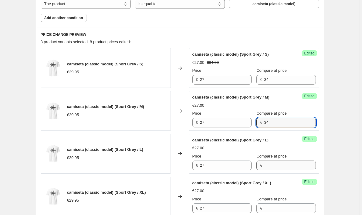
type input "34"
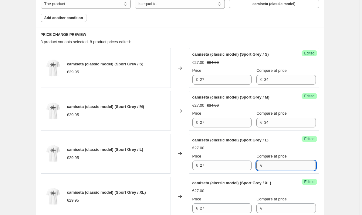
click at [284, 164] on input "Compare at price" at bounding box center [290, 165] width 52 height 10
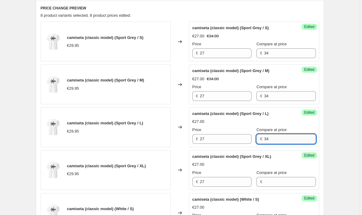
scroll to position [252, 0]
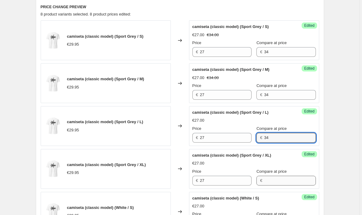
type input "34"
click at [283, 178] on input "Compare at price" at bounding box center [290, 181] width 52 height 10
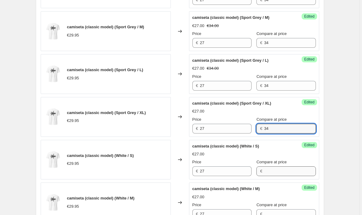
type input "34"
click at [285, 167] on input "Compare at price" at bounding box center [290, 171] width 52 height 10
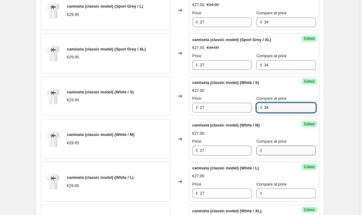
type input "34"
click at [286, 152] on input "Compare at price" at bounding box center [290, 150] width 52 height 10
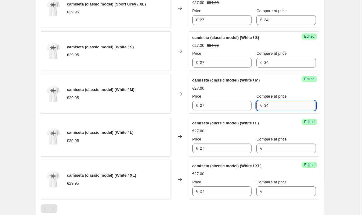
type input "34"
click at [286, 152] on input "Compare at price" at bounding box center [290, 148] width 52 height 10
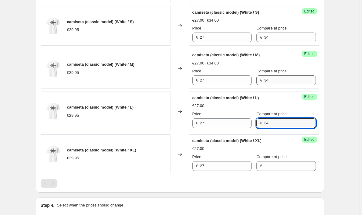
scroll to position [440, 0]
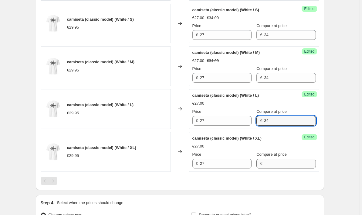
type input "34"
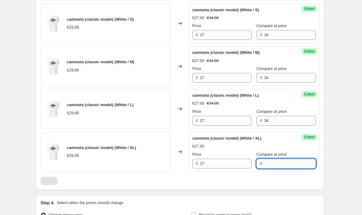
click at [283, 166] on input "Compare at price" at bounding box center [290, 164] width 52 height 10
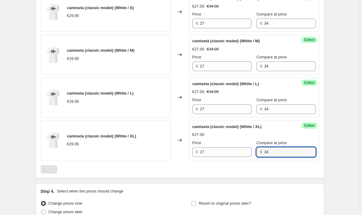
type input "34"
click at [283, 166] on div at bounding box center [180, 169] width 279 height 9
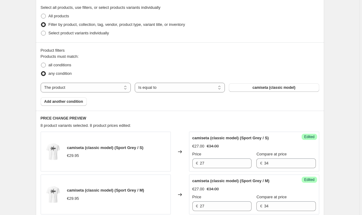
scroll to position [142, 0]
click at [46, 64] on span at bounding box center [43, 64] width 5 height 5
click at [41, 63] on input "all conditions" at bounding box center [41, 62] width 0 height 0
radio input "true"
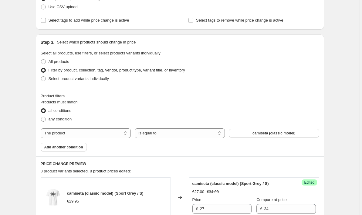
scroll to position [105, 0]
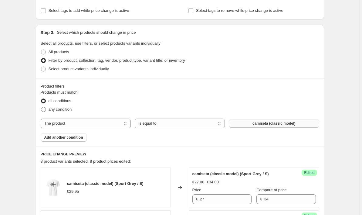
click at [258, 121] on span "camiseta (classic model)" at bounding box center [274, 123] width 43 height 5
click at [73, 139] on span "Add another condition" at bounding box center [63, 137] width 39 height 5
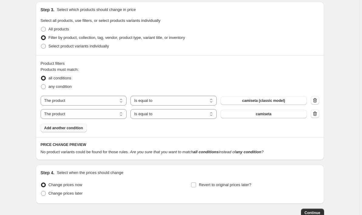
scroll to position [126, 0]
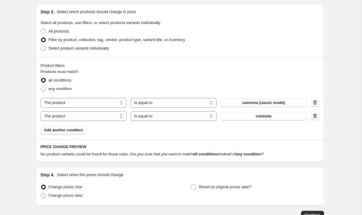
click at [317, 115] on icon "button" at bounding box center [315, 116] width 6 height 6
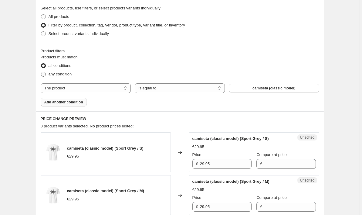
scroll to position [139, 0]
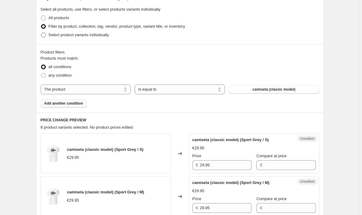
click at [43, 35] on span at bounding box center [43, 34] width 5 height 5
click at [41, 33] on input "Select product variants individually" at bounding box center [41, 32] width 0 height 0
radio input "true"
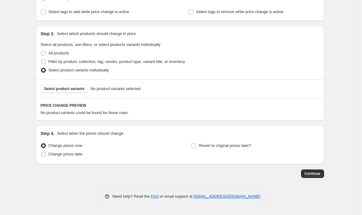
scroll to position [104, 0]
click at [46, 54] on span at bounding box center [43, 52] width 5 height 5
click at [41, 51] on input "All products" at bounding box center [41, 51] width 0 height 0
radio input "true"
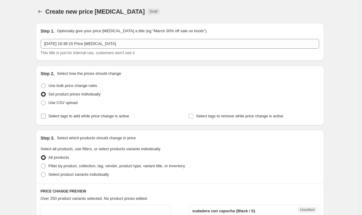
scroll to position [0, 0]
click at [43, 166] on span at bounding box center [43, 165] width 5 height 5
click at [41, 164] on input "Filter by product, collection, tag, vendor, product type, variant title, or inv…" at bounding box center [41, 163] width 0 height 0
radio input "true"
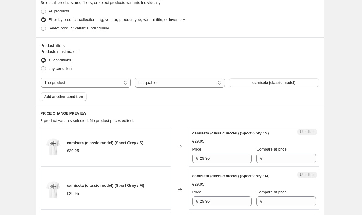
scroll to position [165, 0]
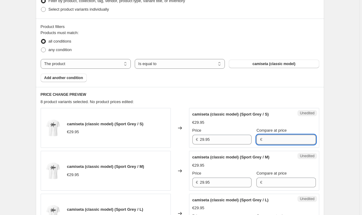
click at [273, 139] on input "Compare at price" at bounding box center [290, 140] width 52 height 10
type input "34"
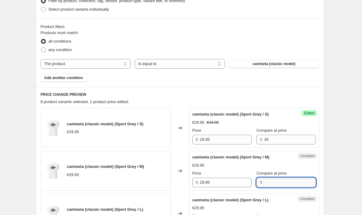
click at [306, 182] on input "Compare at price" at bounding box center [290, 182] width 52 height 10
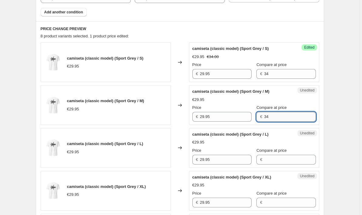
scroll to position [275, 0]
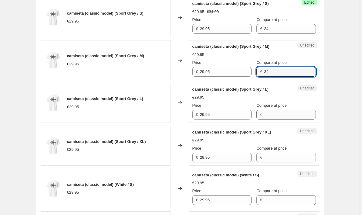
type input "34"
click at [281, 112] on input "Compare at price" at bounding box center [290, 115] width 52 height 10
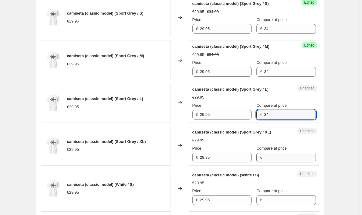
type input "34"
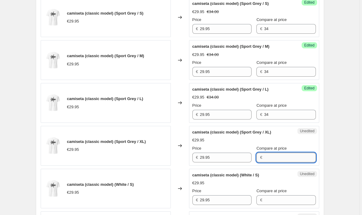
click at [287, 161] on input "Compare at price" at bounding box center [290, 157] width 52 height 10
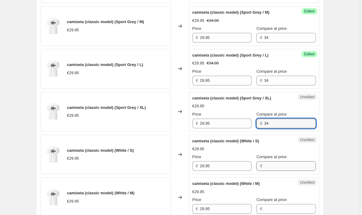
type input "34"
click at [287, 161] on input "Compare at price" at bounding box center [290, 166] width 52 height 10
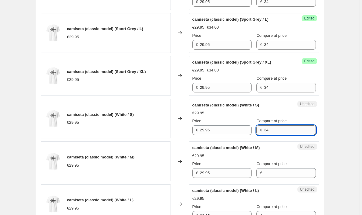
scroll to position [346, 0]
type input "34"
click at [287, 161] on span "Compare at price" at bounding box center [272, 163] width 30 height 5
click at [287, 168] on input "Compare at price" at bounding box center [290, 173] width 52 height 10
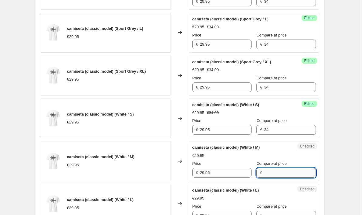
click at [287, 174] on input "Compare at price" at bounding box center [290, 173] width 52 height 10
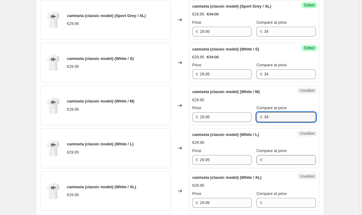
type input "34"
click at [288, 164] on input "Compare at price" at bounding box center [290, 160] width 52 height 10
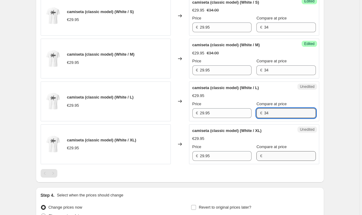
type input "34"
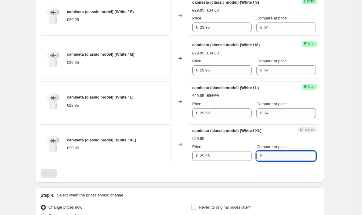
click at [289, 158] on input "Compare at price" at bounding box center [290, 156] width 52 height 10
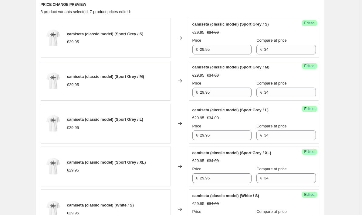
scroll to position [254, 0]
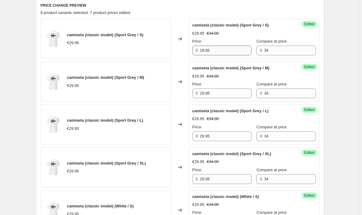
type input "34"
click at [221, 48] on input "29.95" at bounding box center [226, 51] width 52 height 10
type input "27"
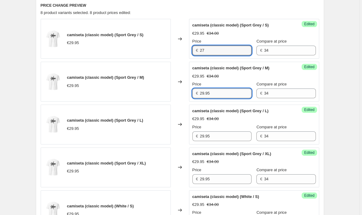
click at [217, 95] on input "29.95" at bounding box center [226, 93] width 52 height 10
click at [214, 53] on input "27" at bounding box center [226, 51] width 52 height 10
click at [213, 97] on input "29.95" at bounding box center [226, 93] width 52 height 10
type input "27"
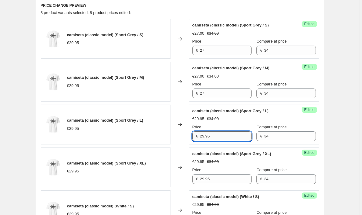
click at [217, 136] on input "29.95" at bounding box center [226, 136] width 52 height 10
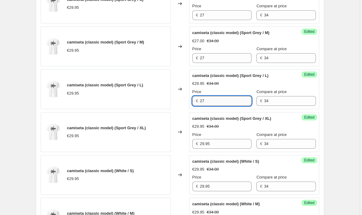
scroll to position [290, 0]
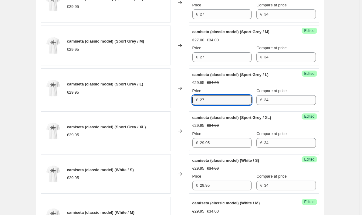
type input "27"
click at [217, 136] on div "Price" at bounding box center [222, 134] width 59 height 6
click at [217, 148] on div "Success Edited camiseta (classic model) (Sport Grey / XL) €29.95 €34.00 Price €…" at bounding box center [254, 131] width 130 height 40
click at [224, 137] on div "Price € 29.95" at bounding box center [222, 139] width 59 height 17
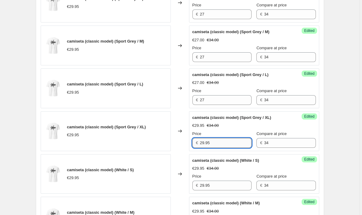
click at [223, 145] on input "29.95" at bounding box center [226, 143] width 52 height 10
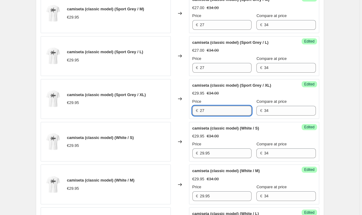
scroll to position [323, 0]
type input "27"
click at [223, 145] on div "Price" at bounding box center [222, 144] width 59 height 6
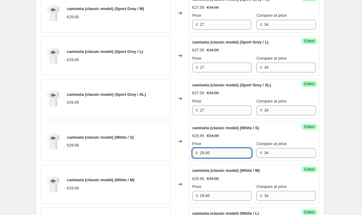
click at [222, 150] on input "29.95" at bounding box center [226, 153] width 52 height 10
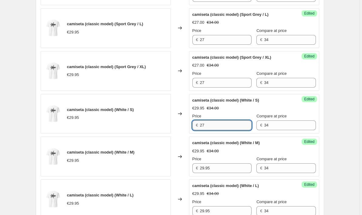
scroll to position [366, 0]
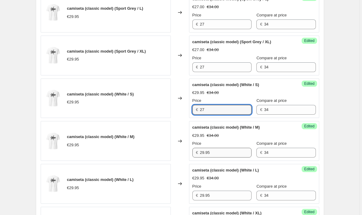
type input "27"
click at [222, 150] on input "29.95" at bounding box center [226, 153] width 52 height 10
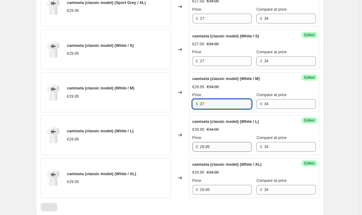
type input "27"
click at [222, 150] on input "29.95" at bounding box center [226, 147] width 52 height 10
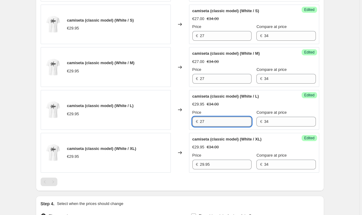
scroll to position [443, 0]
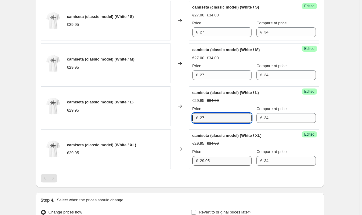
type input "27"
click at [222, 158] on input "29.95" at bounding box center [226, 161] width 52 height 10
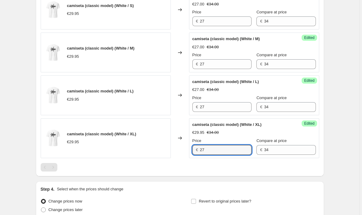
type input "27"
click at [223, 158] on div "Success Edited camiseta (classic model) (White / XL) €27.00 €34.00 Price € 27 C…" at bounding box center [254, 138] width 130 height 40
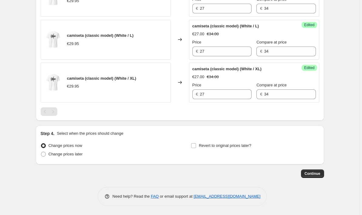
scroll to position [510, 0]
click at [320, 173] on span "Continue" at bounding box center [313, 173] width 16 height 5
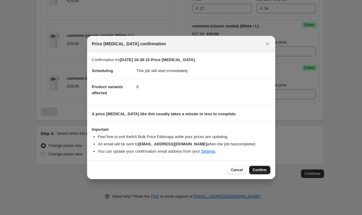
click at [264, 172] on span "Confirm" at bounding box center [260, 169] width 14 height 5
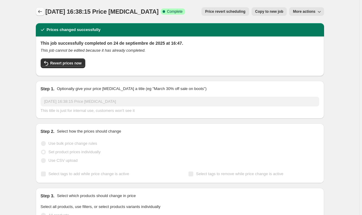
click at [39, 10] on icon "Price change jobs" at bounding box center [40, 12] width 6 height 6
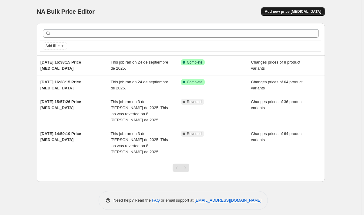
click at [306, 13] on span "Add new price change job" at bounding box center [293, 11] width 56 height 5
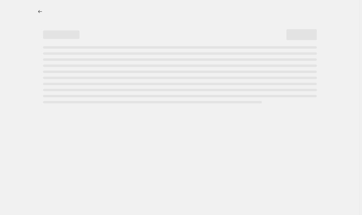
select select "percentage"
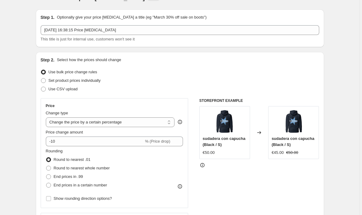
scroll to position [15, 0]
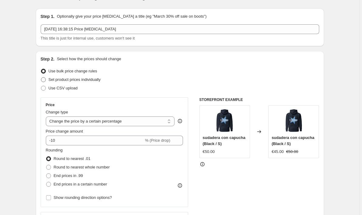
click at [42, 77] on span at bounding box center [43, 79] width 5 height 5
click at [41, 77] on input "Set product prices individually" at bounding box center [41, 77] width 0 height 0
radio input "true"
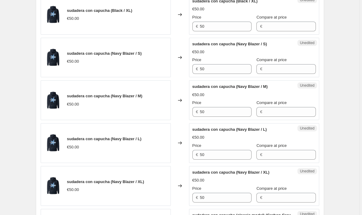
scroll to position [0, 0]
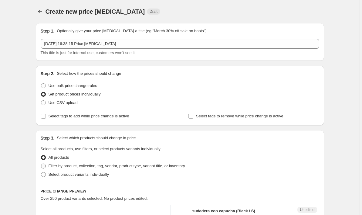
click at [48, 164] on label "Filter by product, collection, tag, vendor, product type, variant title, or inv…" at bounding box center [113, 166] width 145 height 9
click at [41, 164] on input "Filter by product, collection, tag, vendor, product type, variant title, or inv…" at bounding box center [41, 163] width 0 height 0
radio input "true"
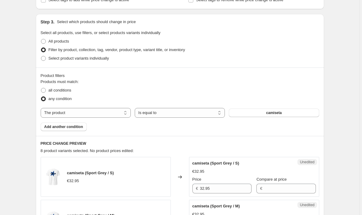
scroll to position [132, 0]
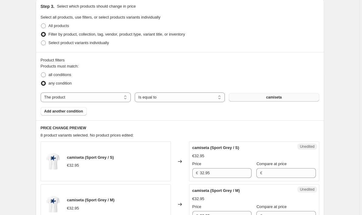
click at [270, 98] on span "camiseta" at bounding box center [273, 97] width 15 height 5
click at [194, 103] on div "Products must match: all conditions any condition The product The product's col…" at bounding box center [180, 89] width 279 height 52
select select "collection"
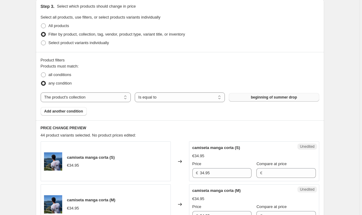
click at [288, 97] on span "beginning of summer drop" at bounding box center [274, 97] width 46 height 5
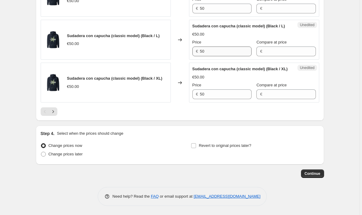
scroll to position [1071, 0]
click at [53, 108] on button "Next" at bounding box center [53, 111] width 9 height 9
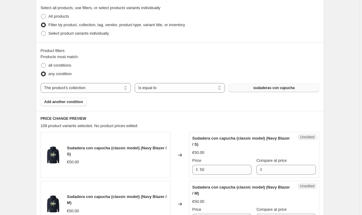
scroll to position [218, 0]
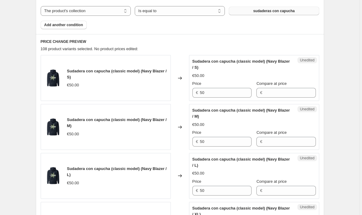
click at [262, 10] on span "sudaderas con capucha" at bounding box center [274, 11] width 42 height 5
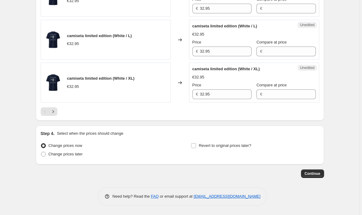
scroll to position [1023, 0]
click at [56, 111] on icon "Next" at bounding box center [53, 111] width 6 height 6
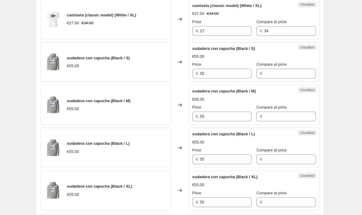
scroll to position [560, 0]
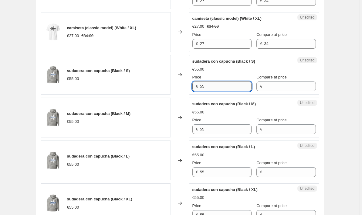
click at [221, 88] on input "55" at bounding box center [226, 86] width 52 height 10
type input "5"
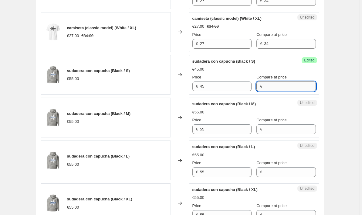
click at [300, 85] on input "Compare at price" at bounding box center [290, 86] width 52 height 10
click at [221, 88] on input "45" at bounding box center [226, 86] width 52 height 10
type input "4"
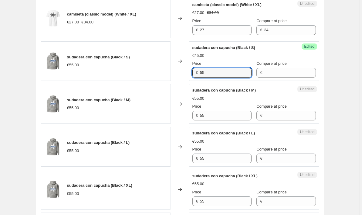
scroll to position [575, 0]
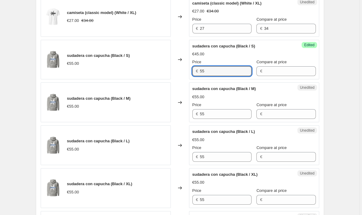
type input "55"
click at [265, 82] on div "camiseta (classic model) (Sport Grey / S) €27.00 €34.00 Changed to Unedited cam…" at bounding box center [180, 123] width 279 height 852
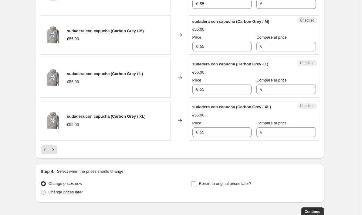
scroll to position [984, 0]
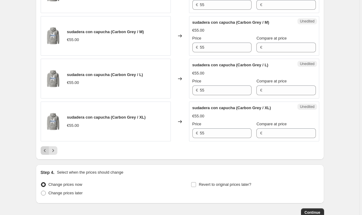
click at [47, 149] on icon "Previous" at bounding box center [45, 150] width 6 height 6
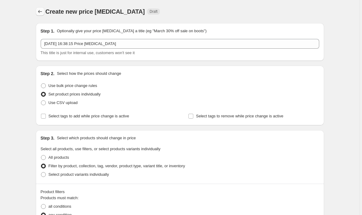
scroll to position [0, 0]
click at [40, 12] on icon "Price change jobs" at bounding box center [40, 11] width 4 height 3
